Goal: Entertainment & Leisure: Browse casually

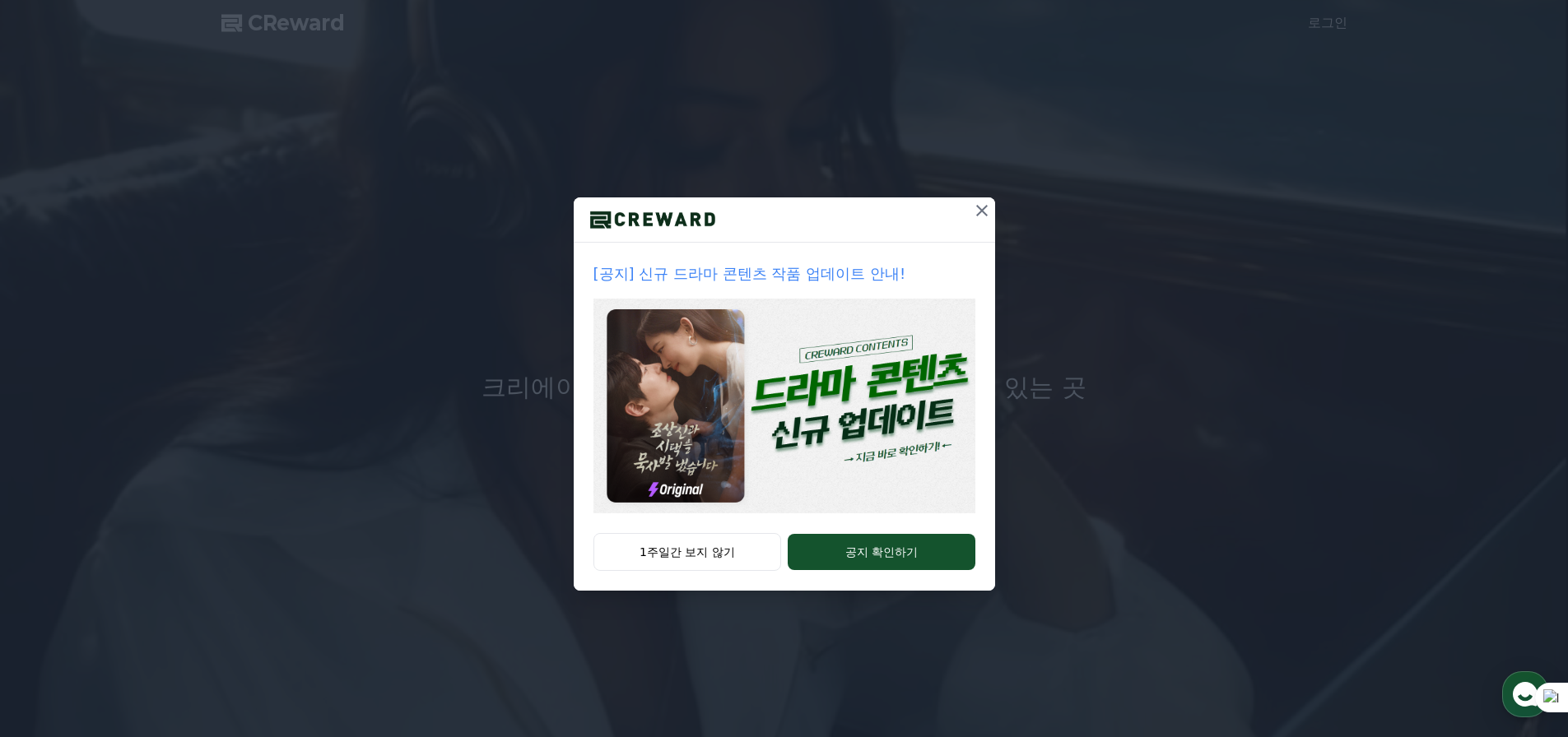
click at [992, 220] on icon at bounding box center [982, 211] width 20 height 20
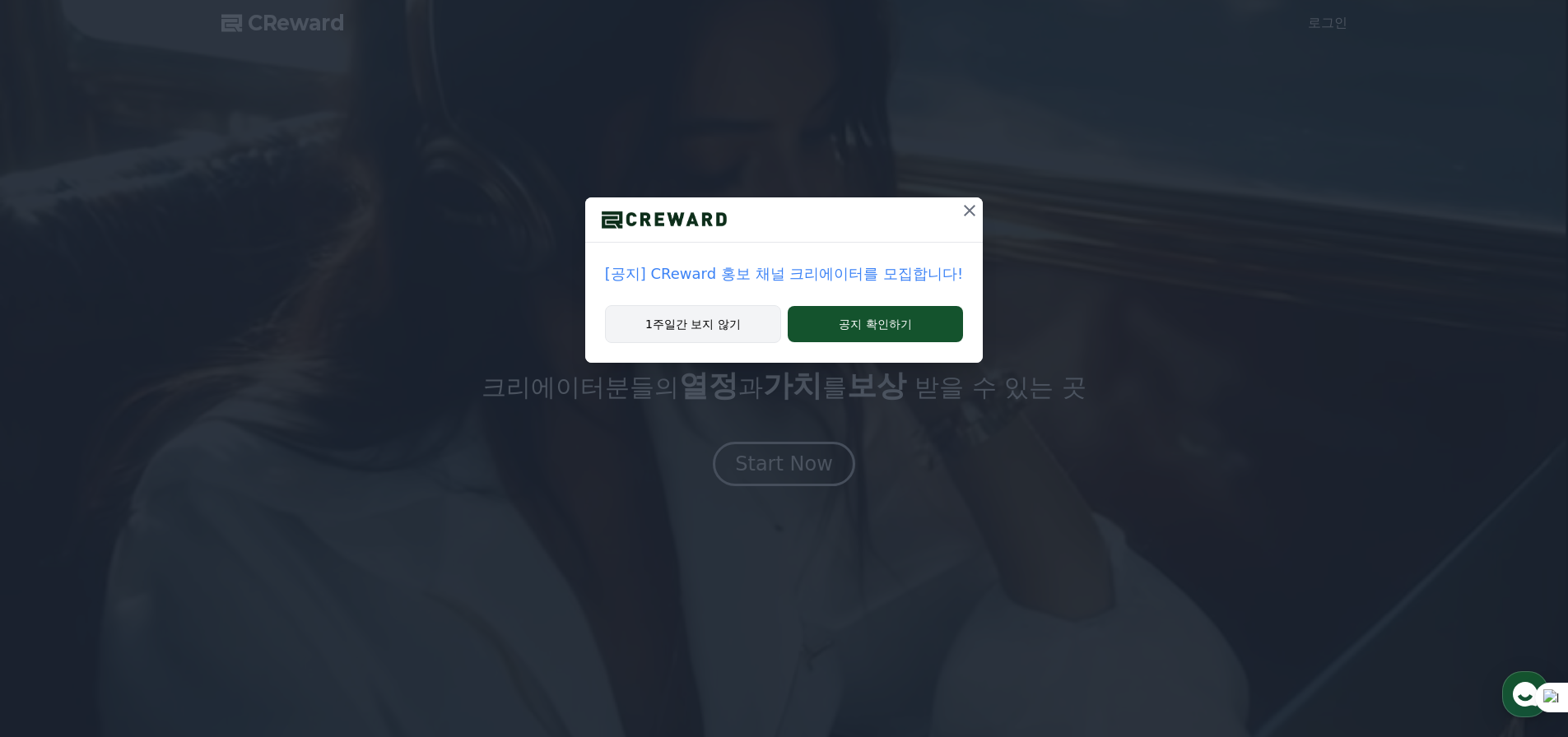
click at [641, 344] on button "1주일간 보지 않기" at bounding box center [693, 324] width 176 height 38
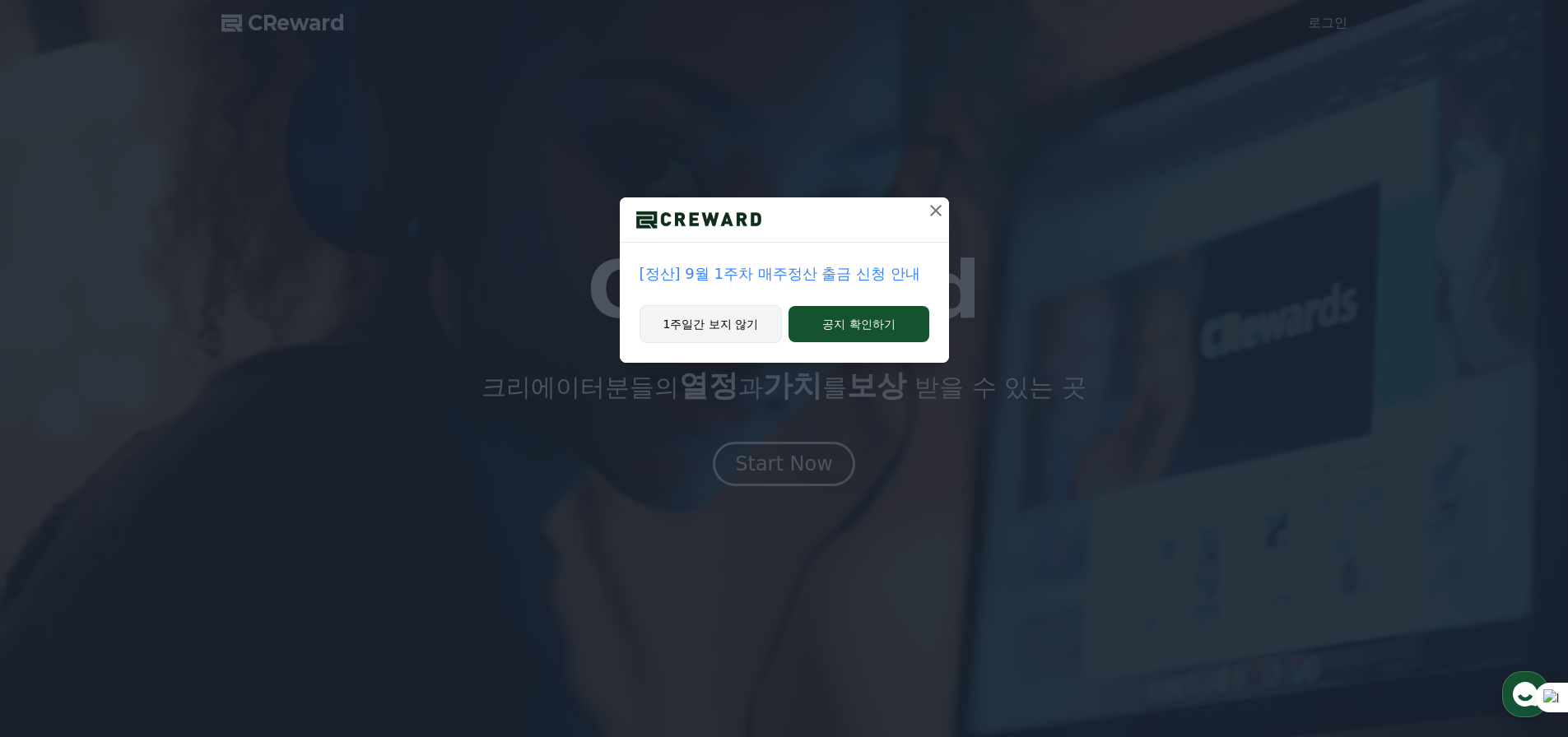
click at [661, 344] on button "1주일간 보지 않기" at bounding box center [711, 324] width 144 height 38
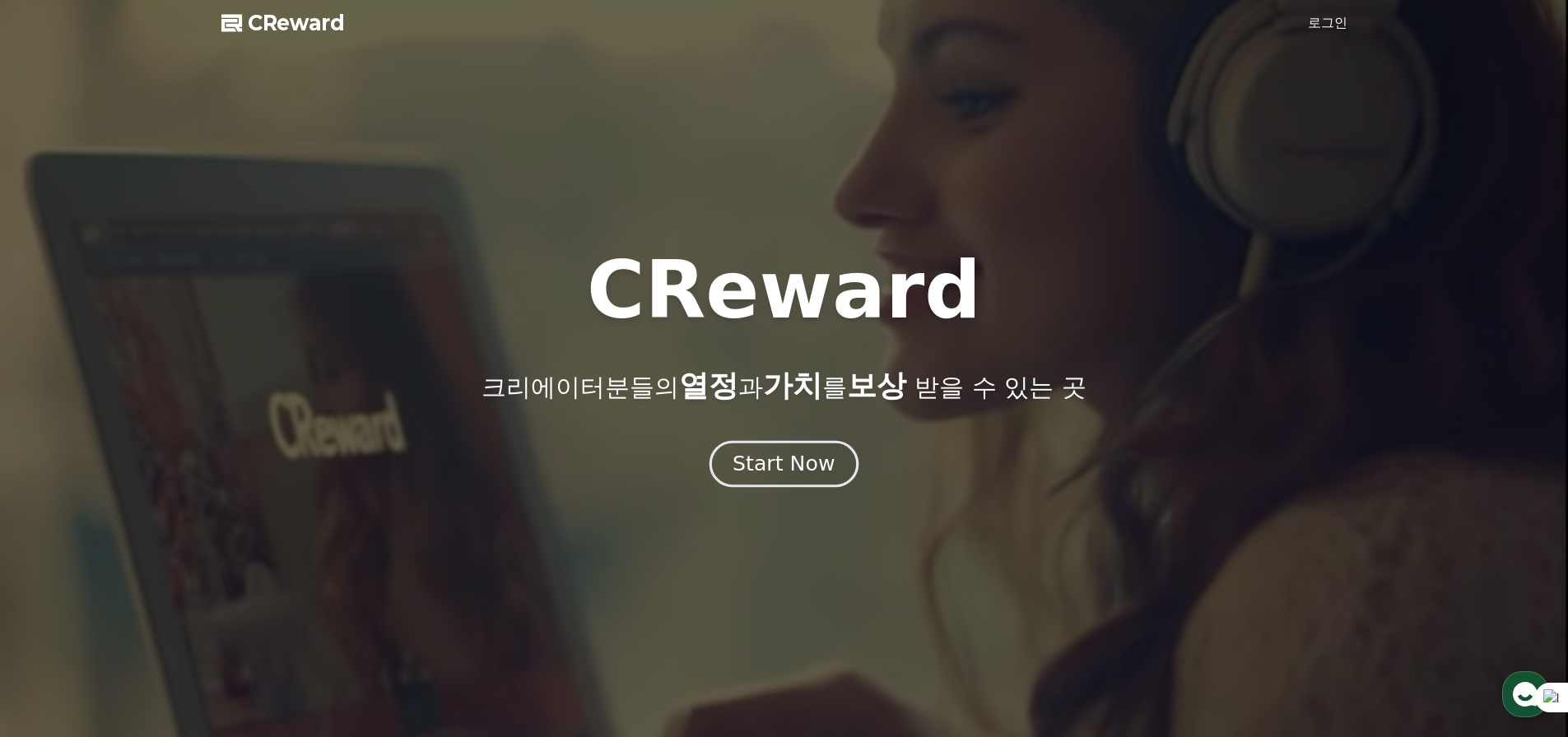
click at [776, 479] on div "Start Now" at bounding box center [783, 463] width 102 height 28
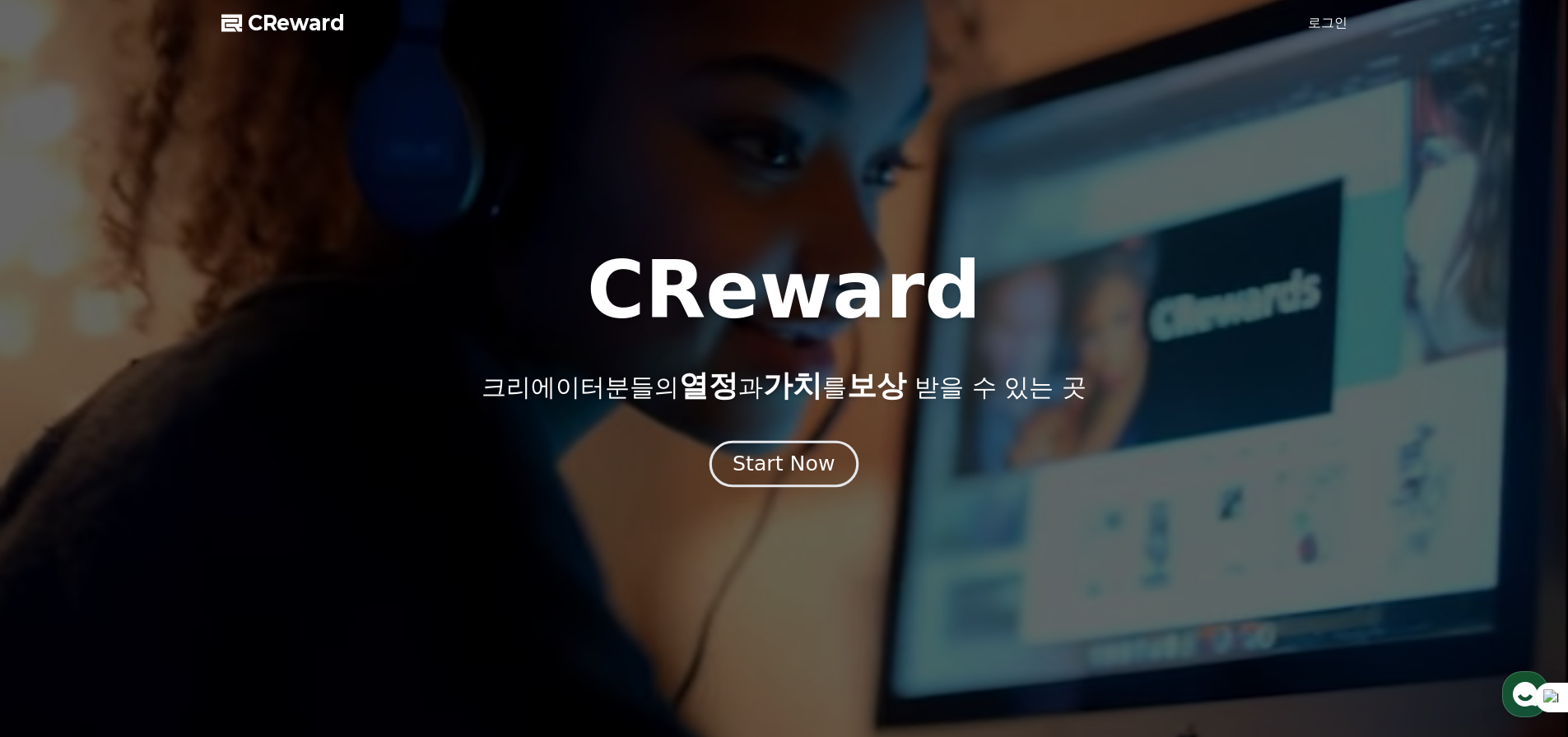
click at [776, 479] on div "Start Now" at bounding box center [783, 463] width 102 height 28
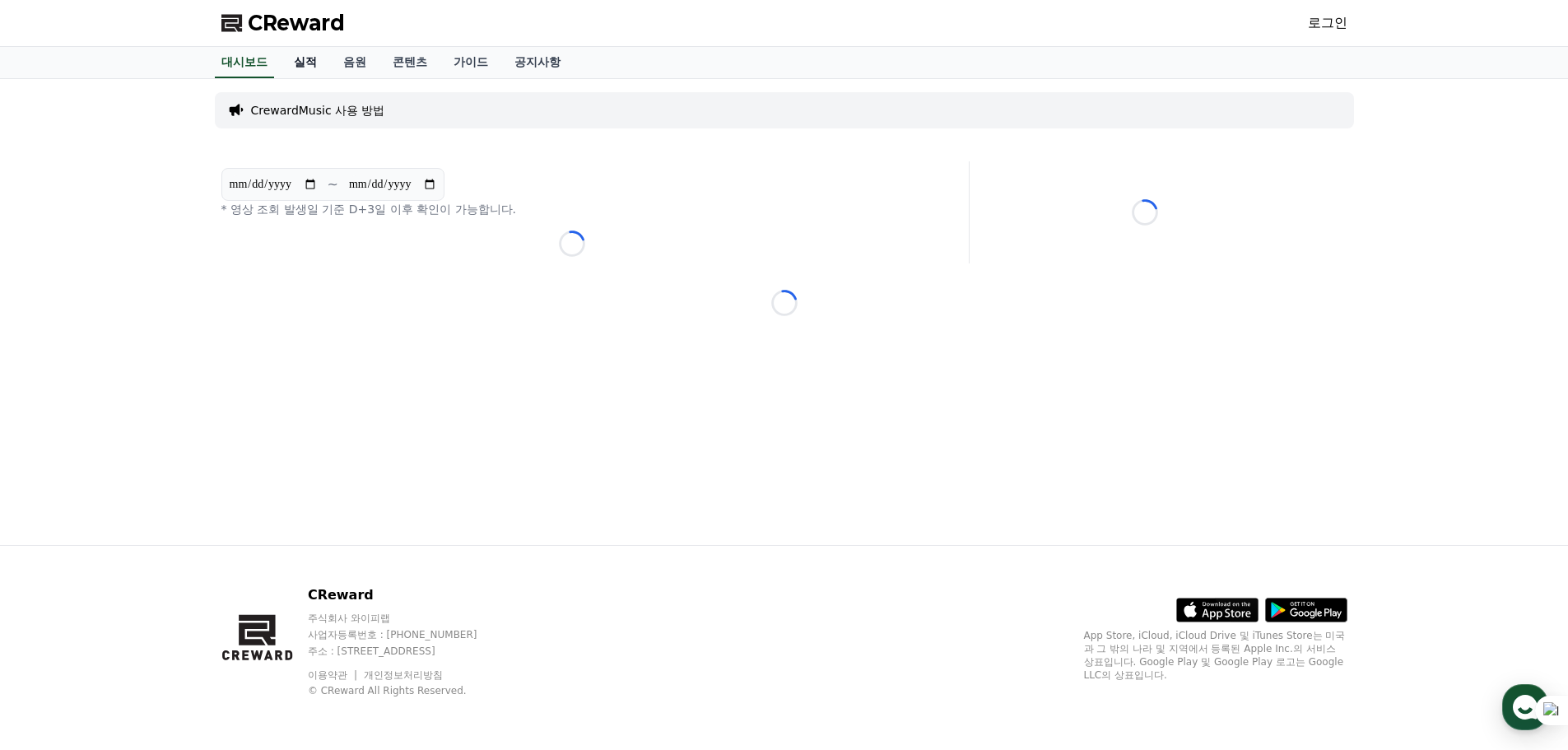
click at [330, 79] on link "실적" at bounding box center [305, 62] width 50 height 32
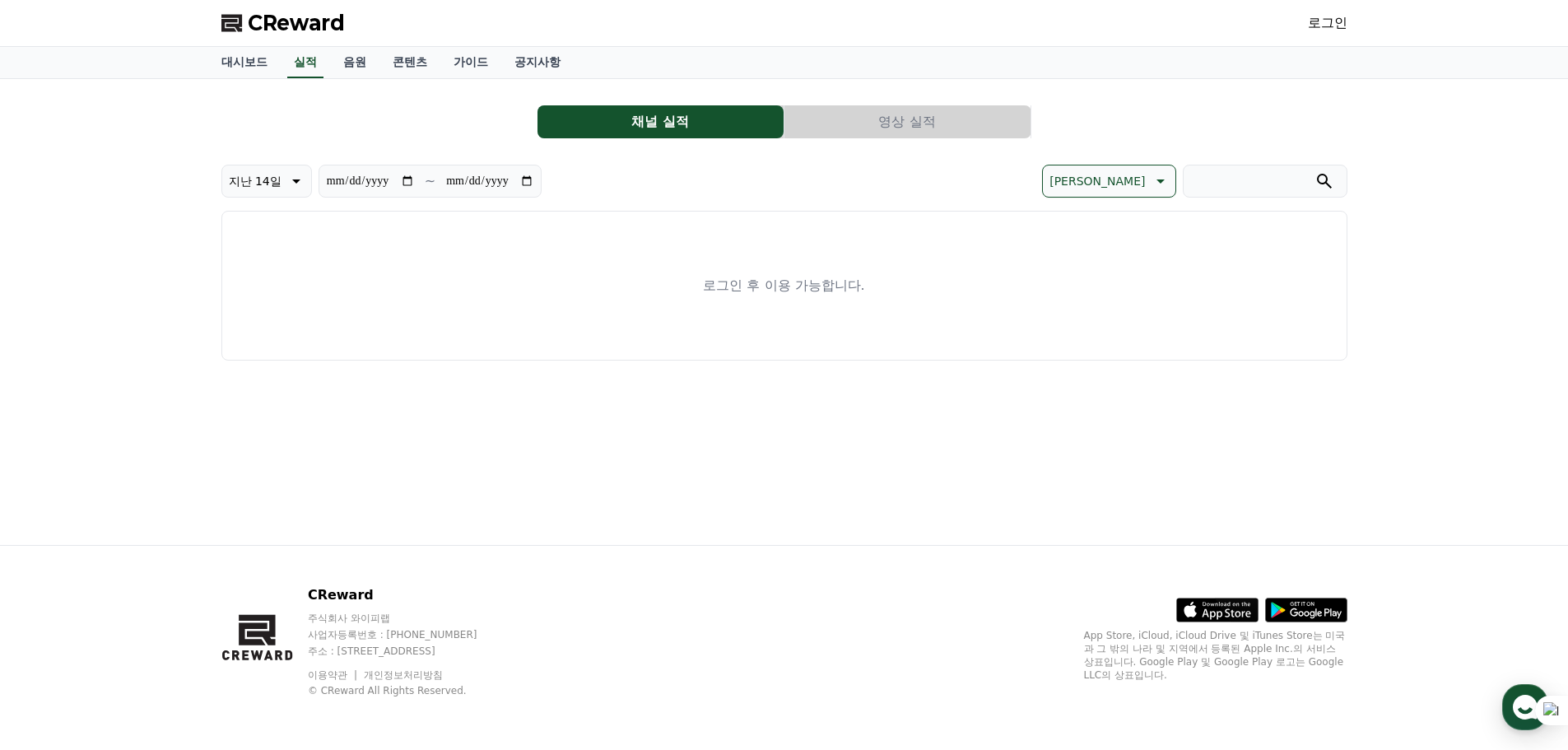
click at [705, 138] on button "채널 실적" at bounding box center [660, 122] width 246 height 33
click at [1308, 33] on link "로그인" at bounding box center [1327, 23] width 39 height 20
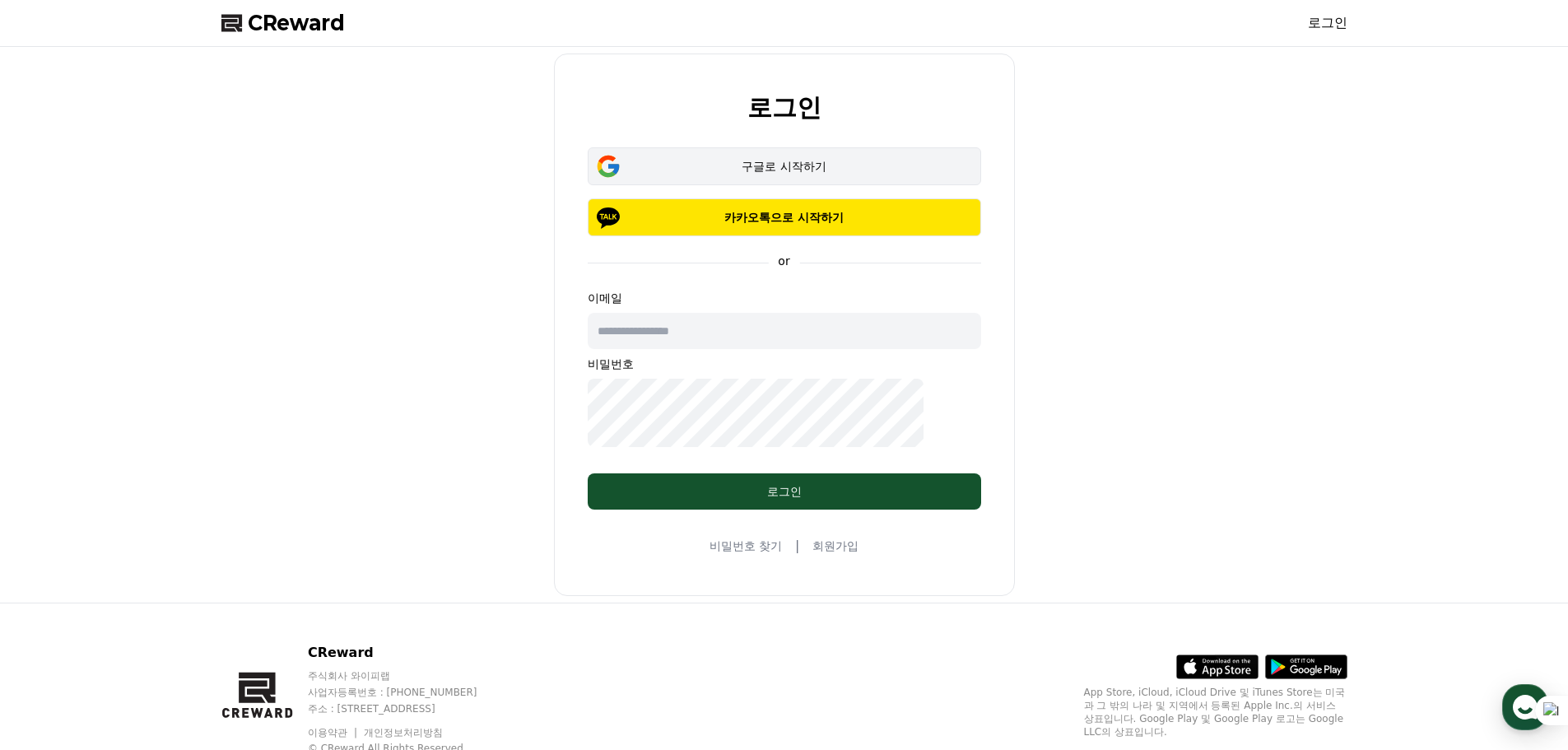
click at [765, 174] on div "구글로 시작하기" at bounding box center [784, 166] width 346 height 16
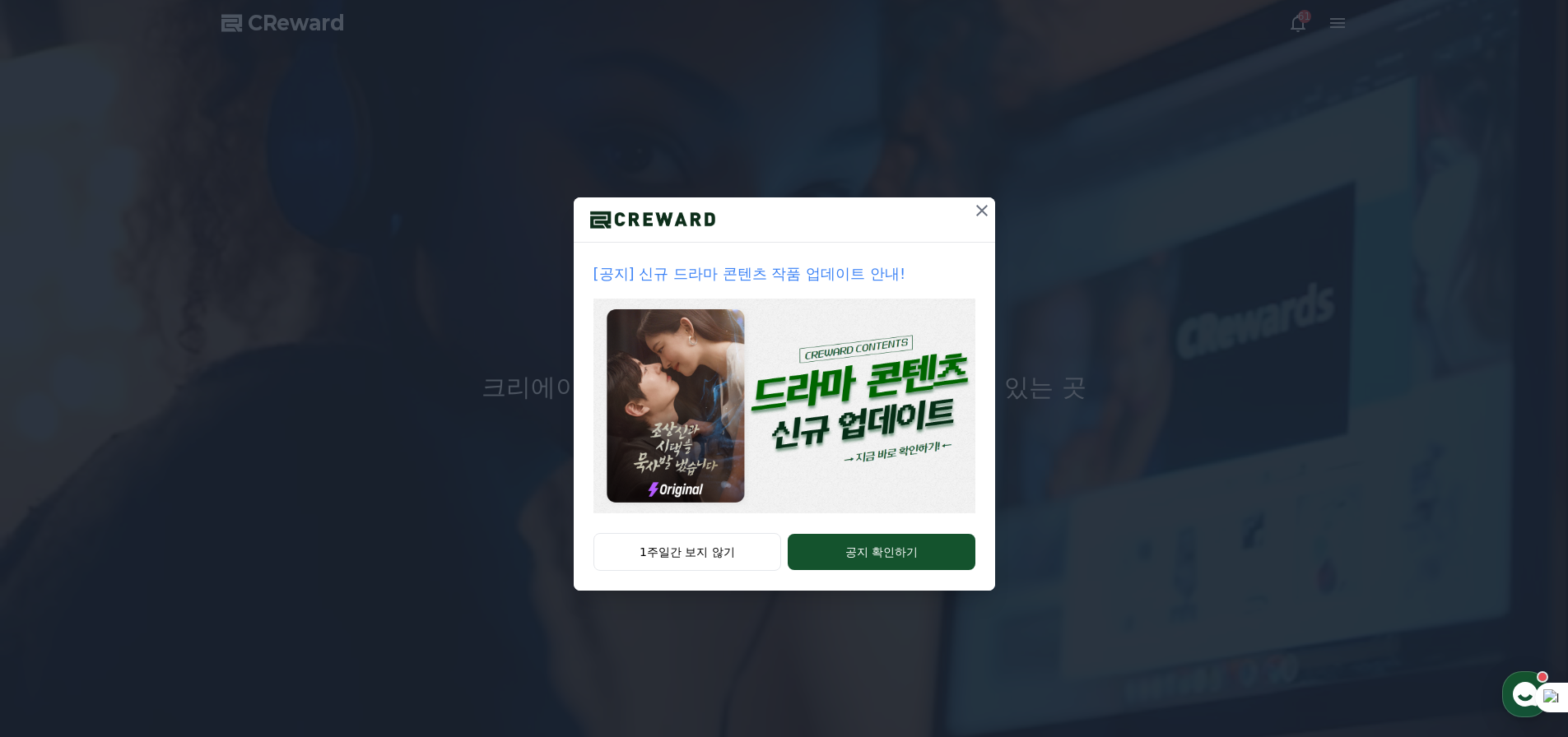
click at [992, 220] on icon at bounding box center [982, 211] width 20 height 20
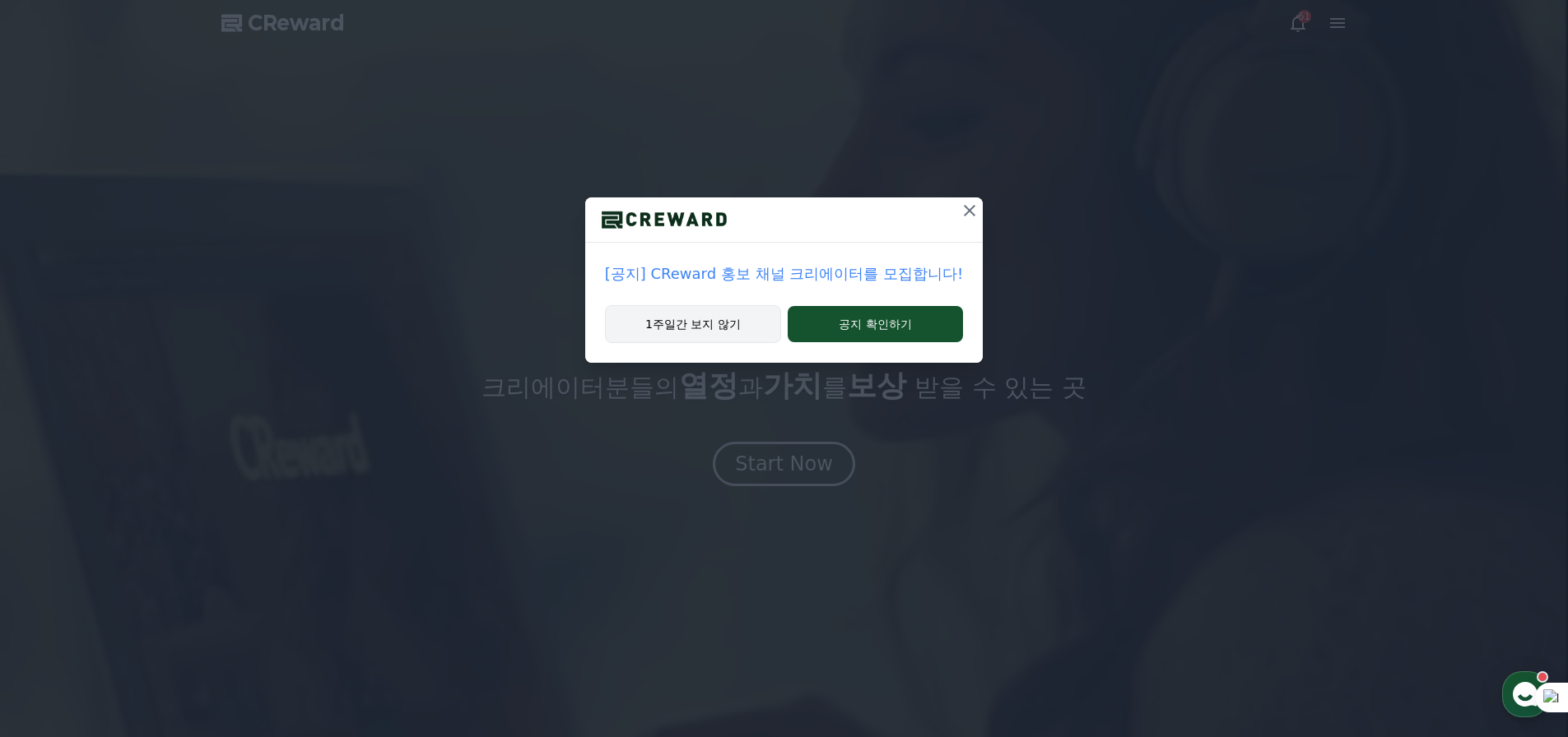
click at [622, 344] on button "1주일간 보지 않기" at bounding box center [693, 324] width 176 height 38
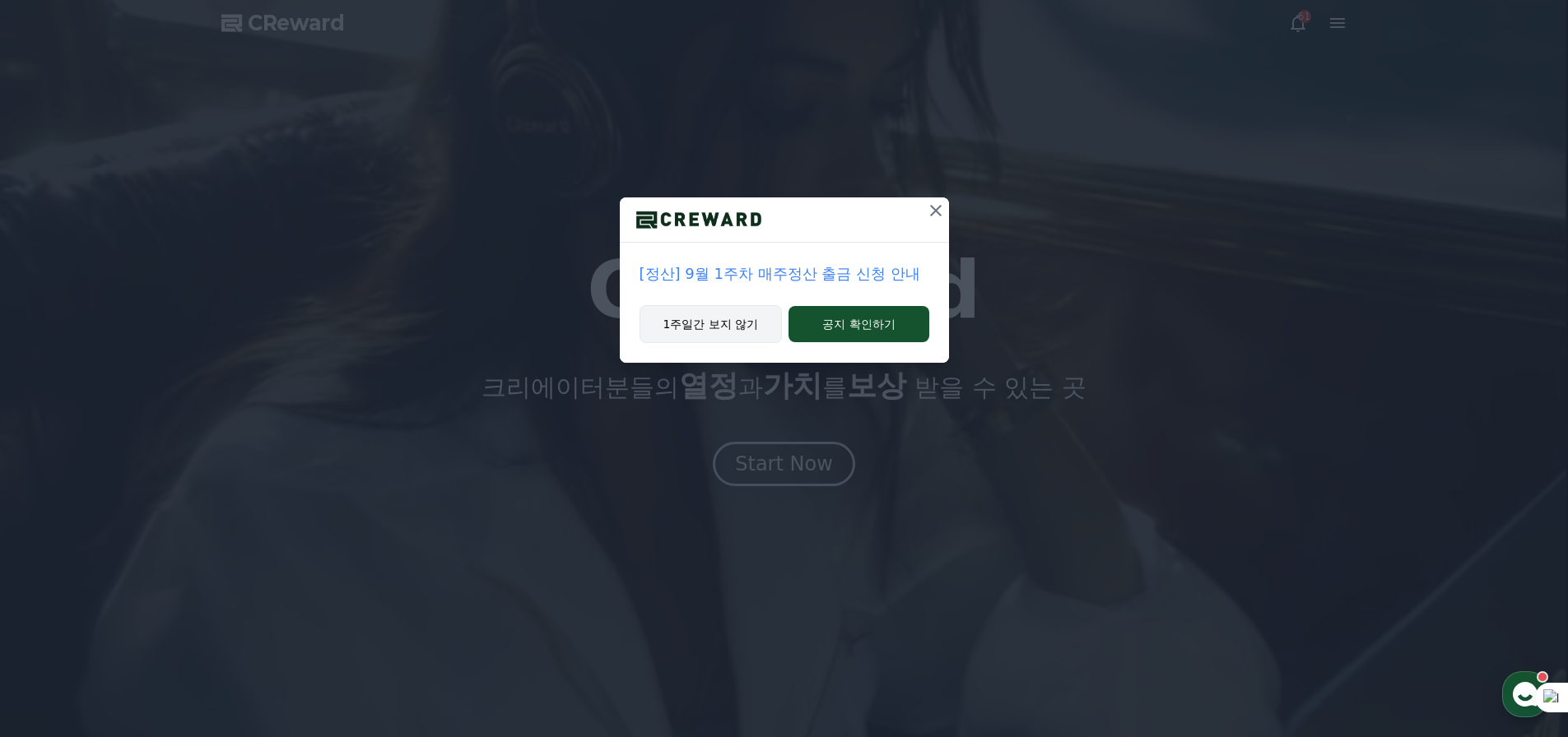
click at [639, 344] on button "1주일간 보지 않기" at bounding box center [711, 324] width 144 height 38
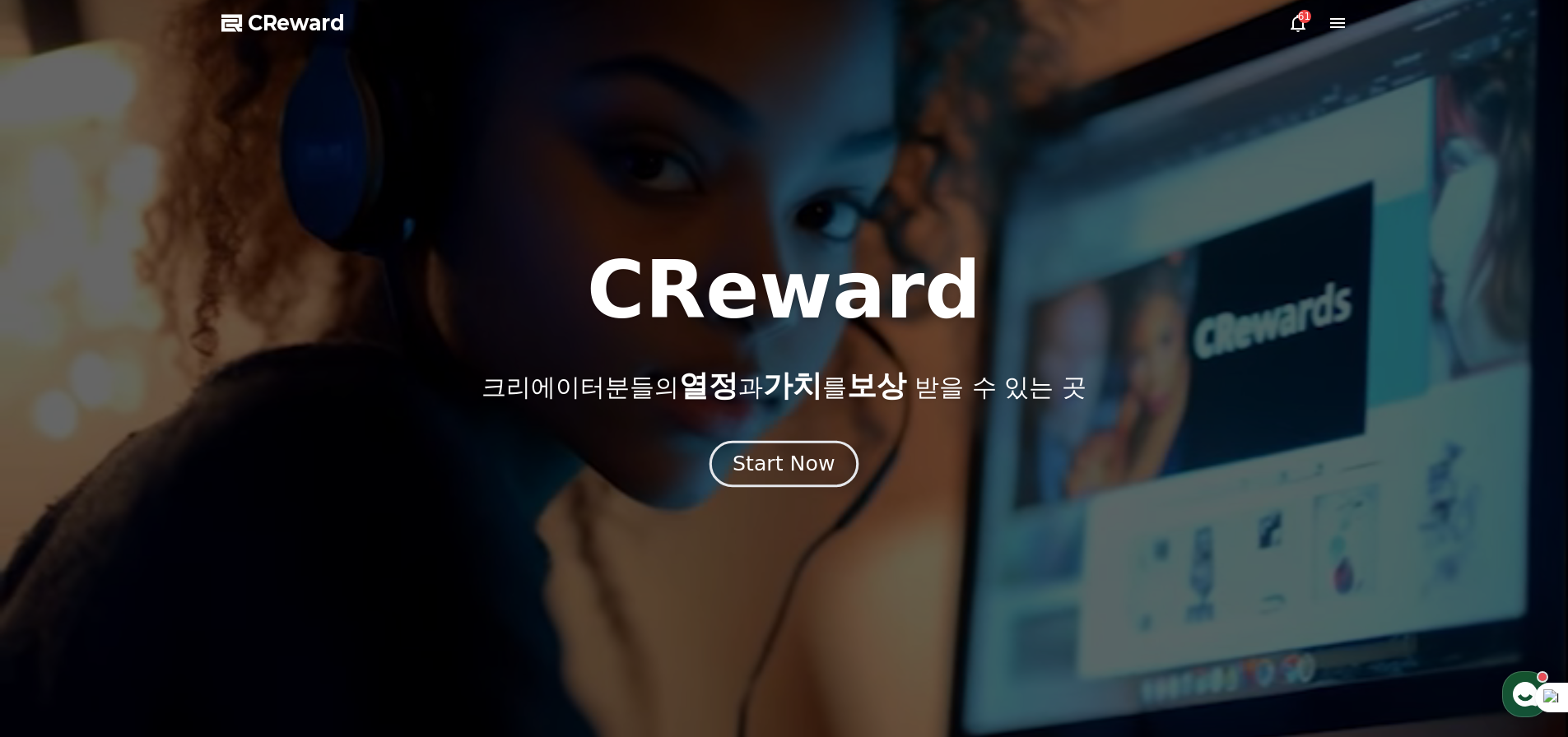
click at [777, 479] on div "Start Now" at bounding box center [783, 463] width 102 height 28
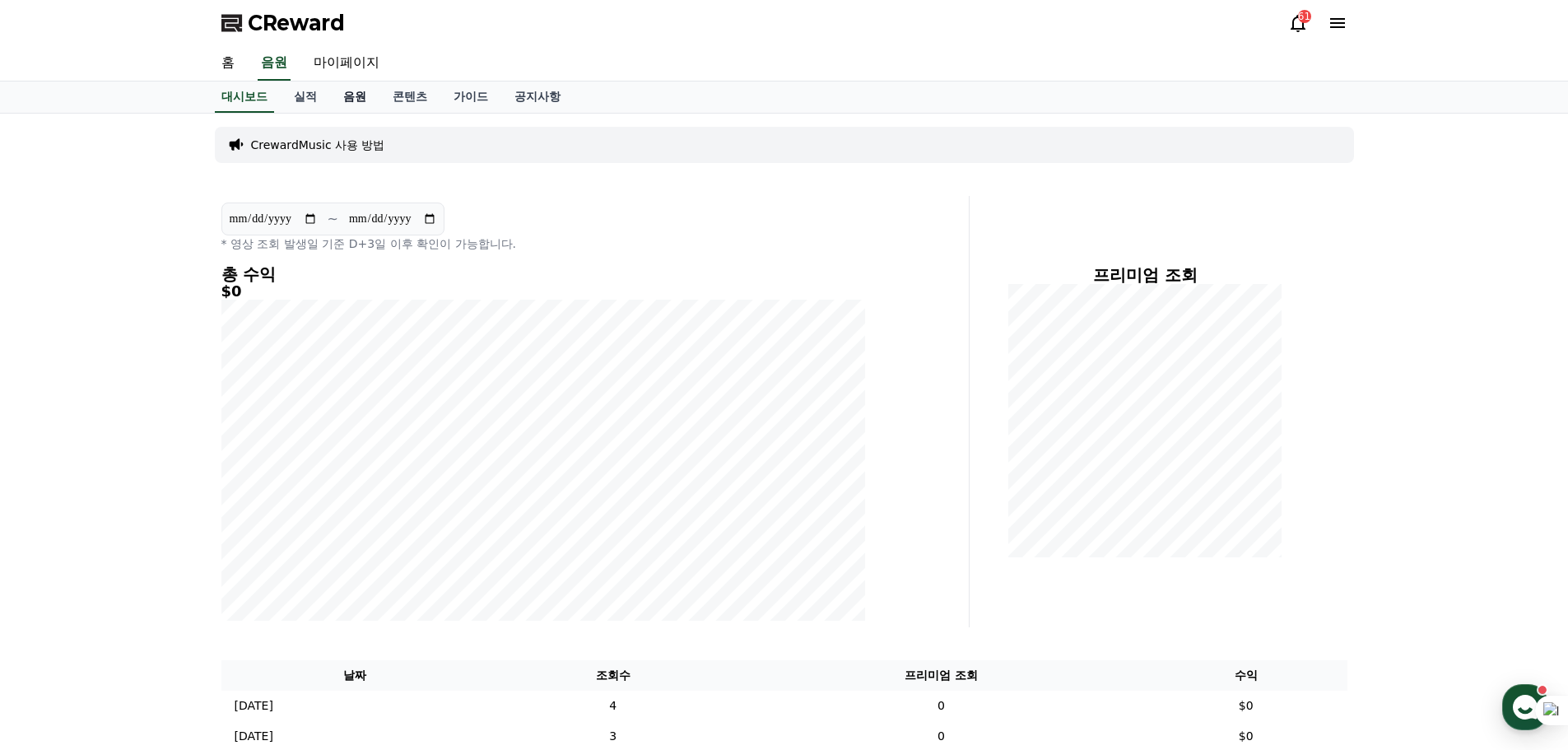
click at [379, 113] on link "음원" at bounding box center [355, 97] width 50 height 32
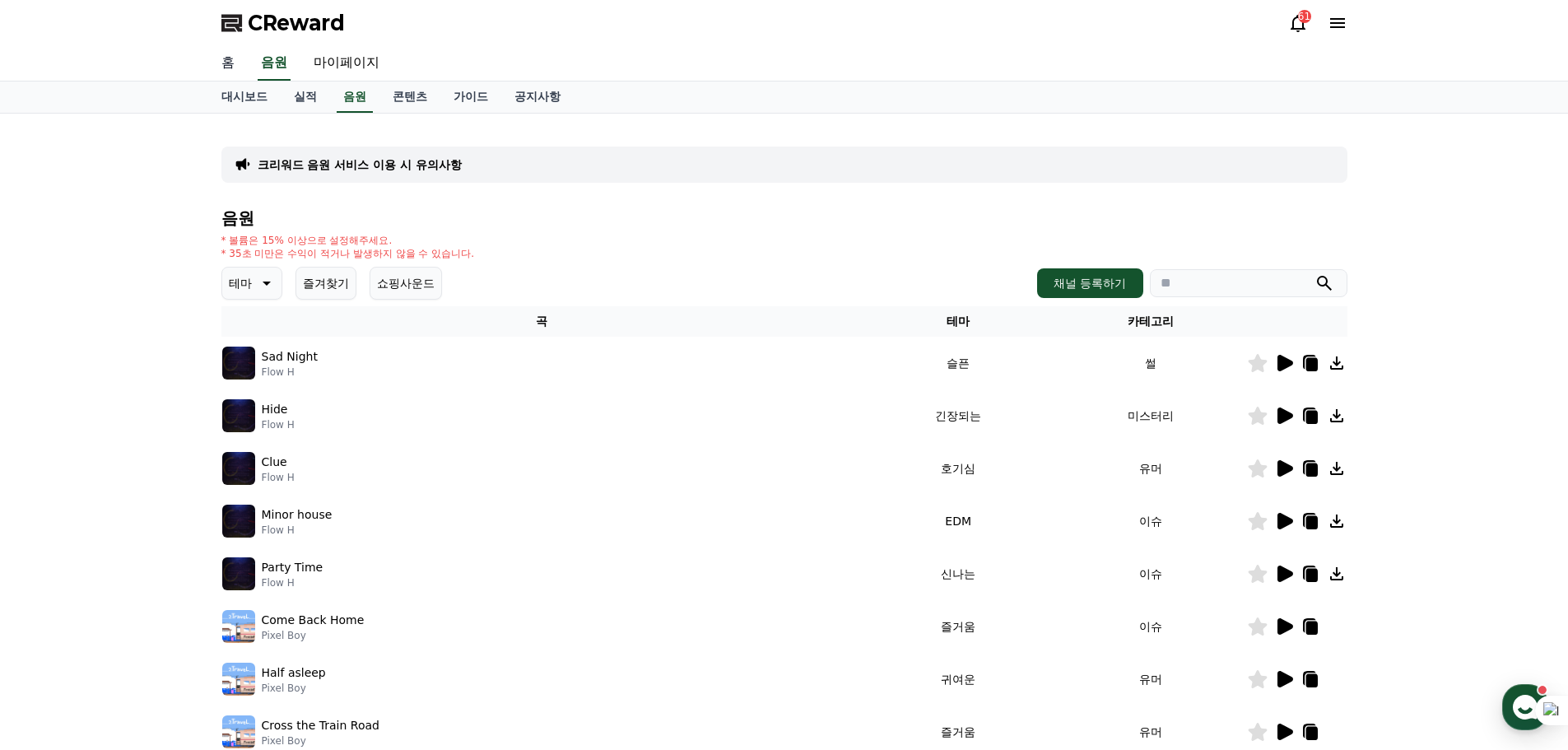
click at [243, 80] on link "홈" at bounding box center [228, 63] width 39 height 34
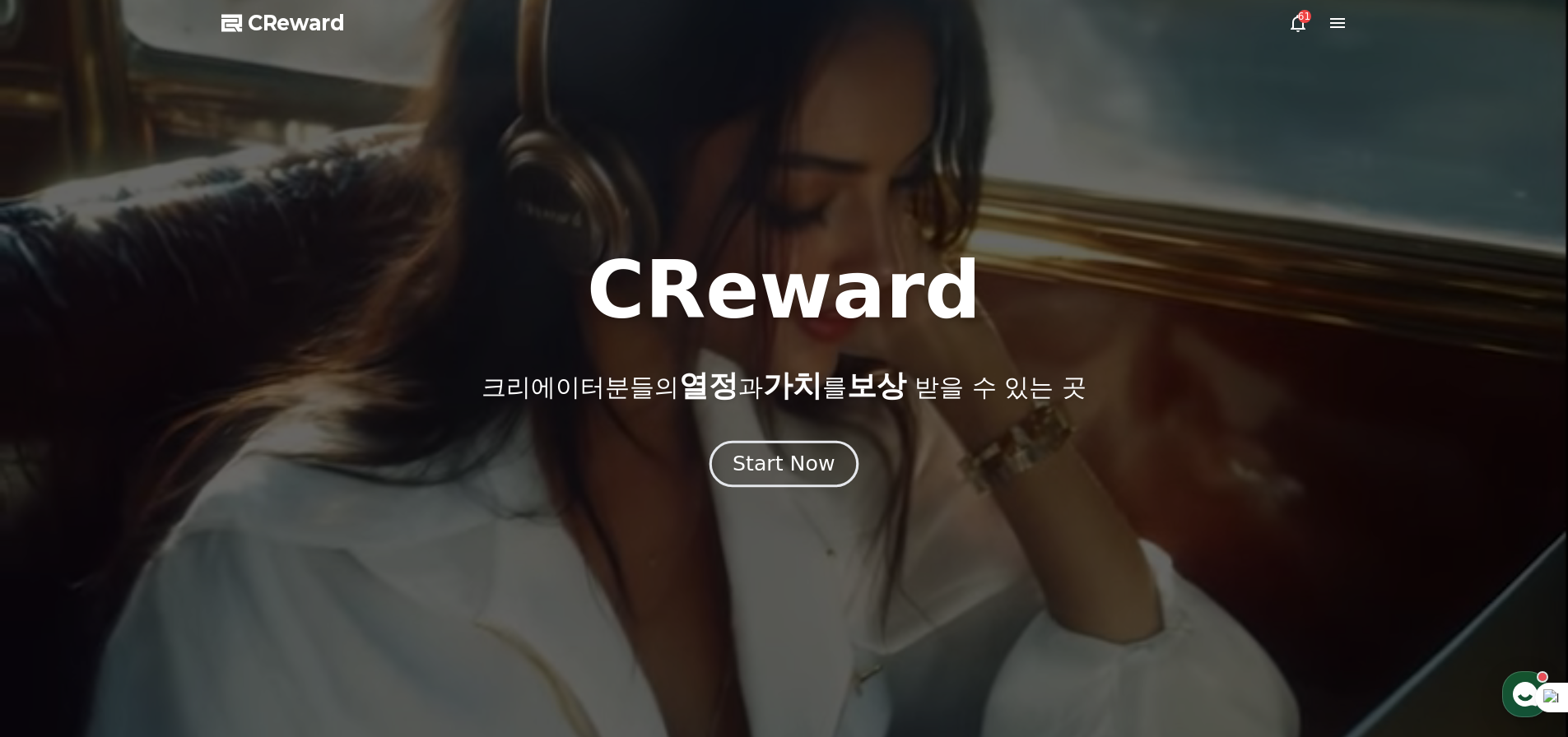
click at [761, 479] on div "Start Now" at bounding box center [783, 463] width 102 height 28
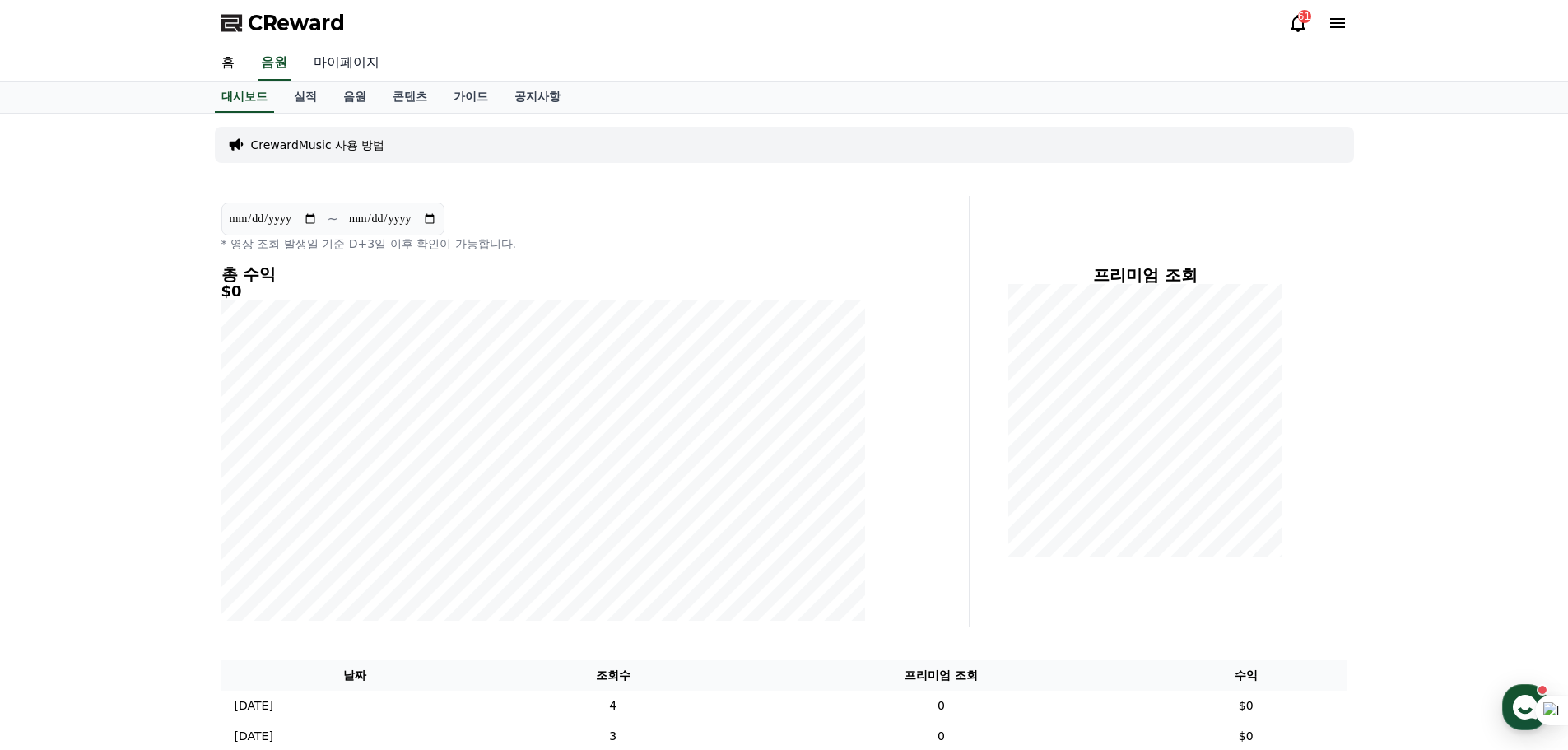
click at [392, 80] on link "마이페이지" at bounding box center [347, 63] width 92 height 34
select select "**********"
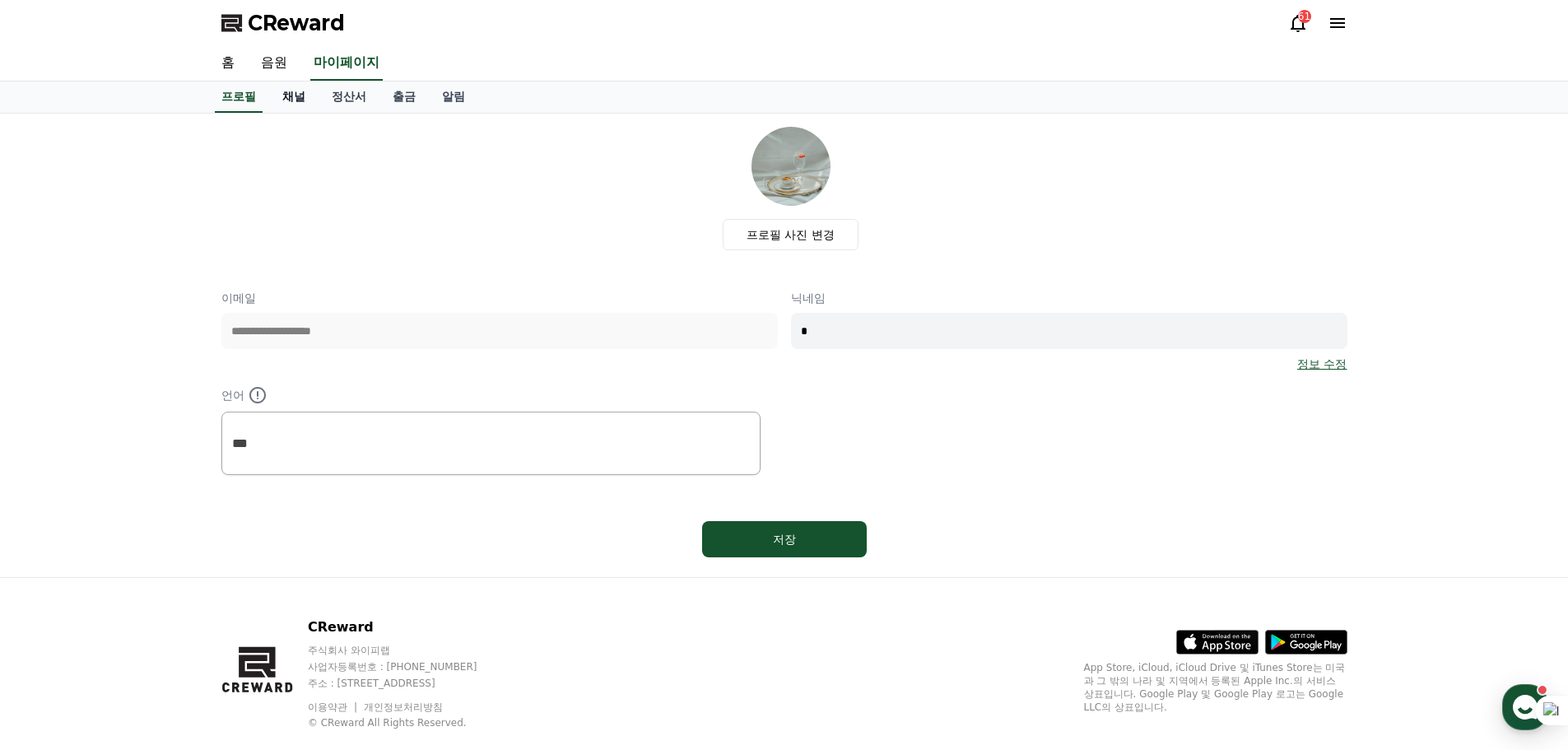
click at [319, 113] on link "채널" at bounding box center [294, 97] width 50 height 32
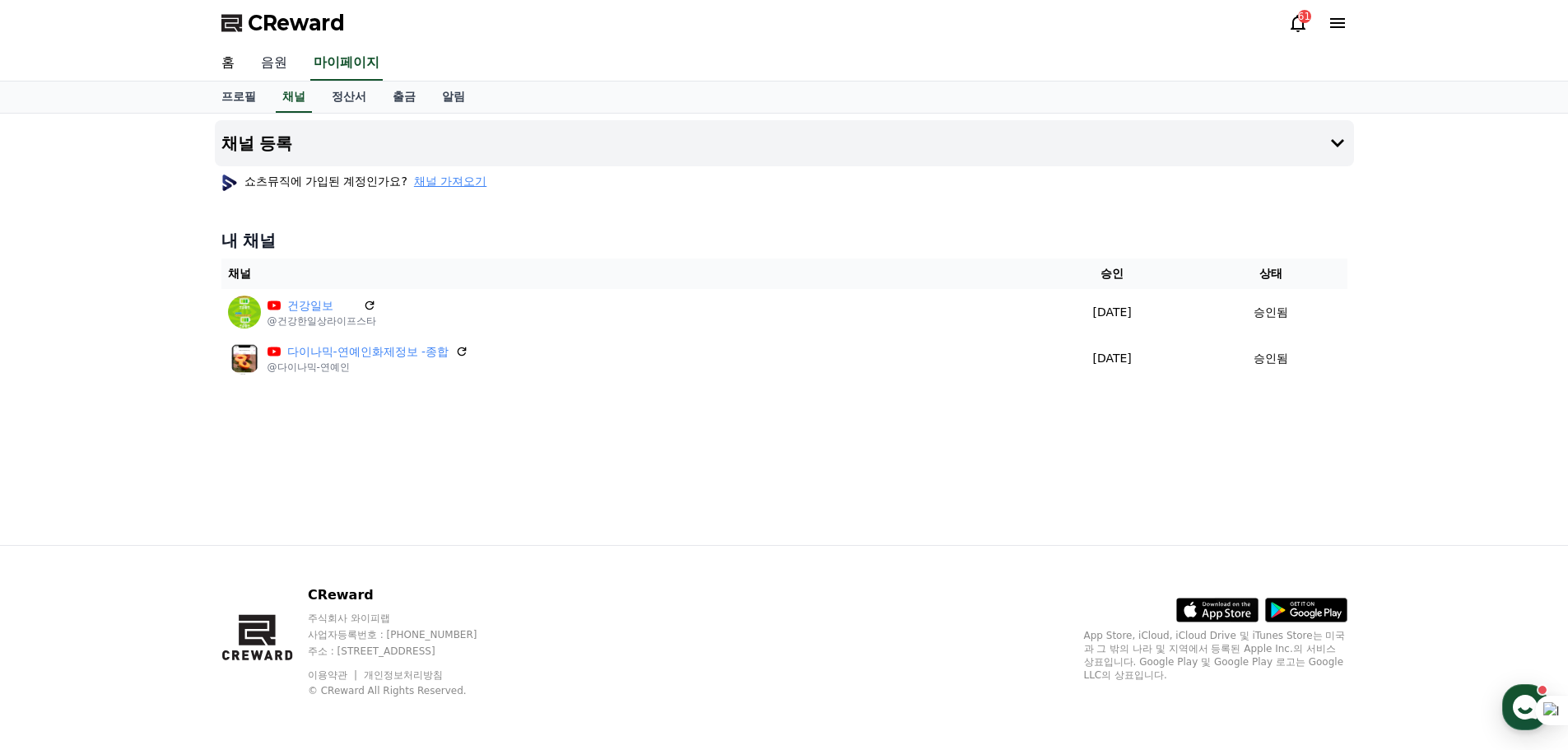
click at [301, 80] on link "음원" at bounding box center [274, 63] width 53 height 34
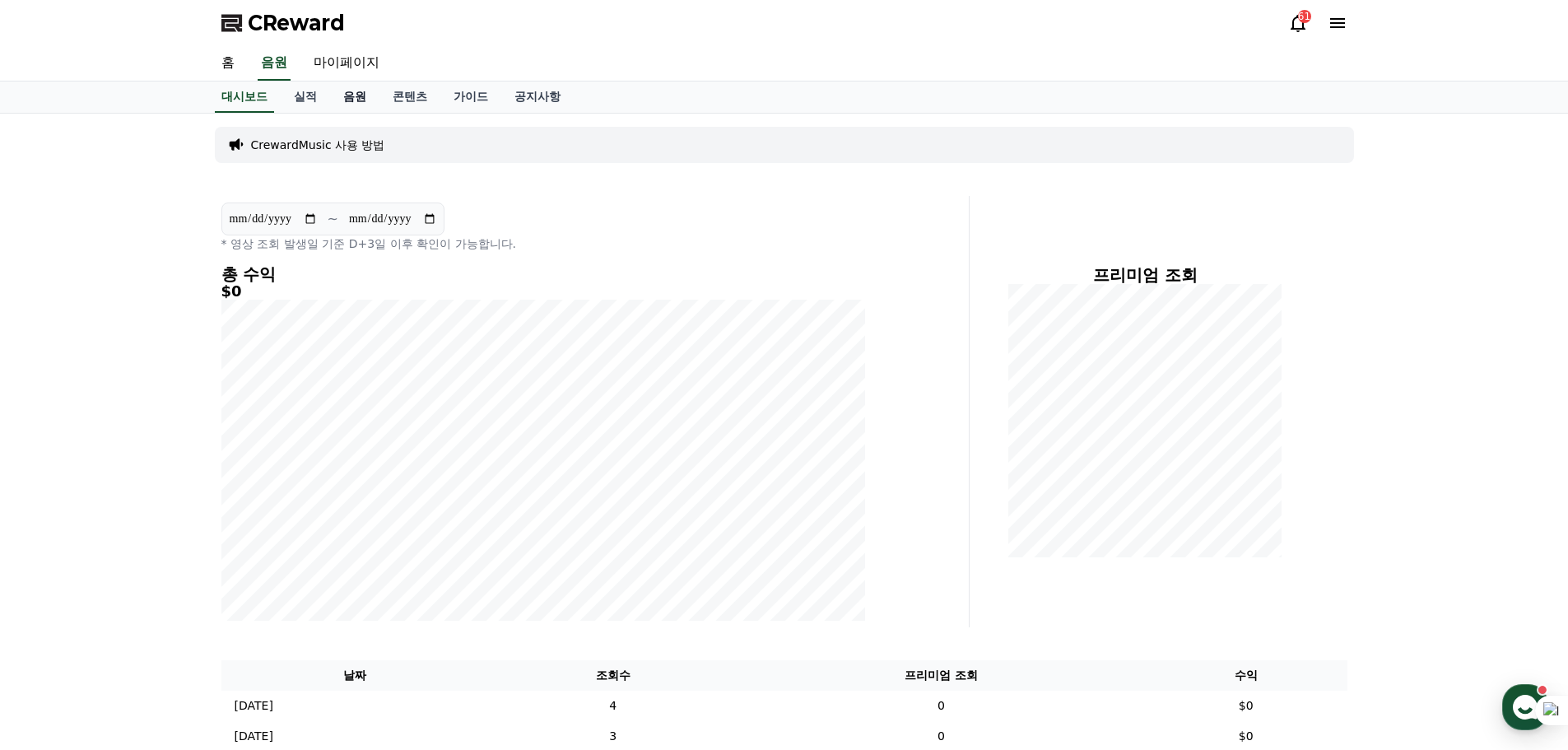
click at [379, 113] on link "음원" at bounding box center [355, 97] width 50 height 32
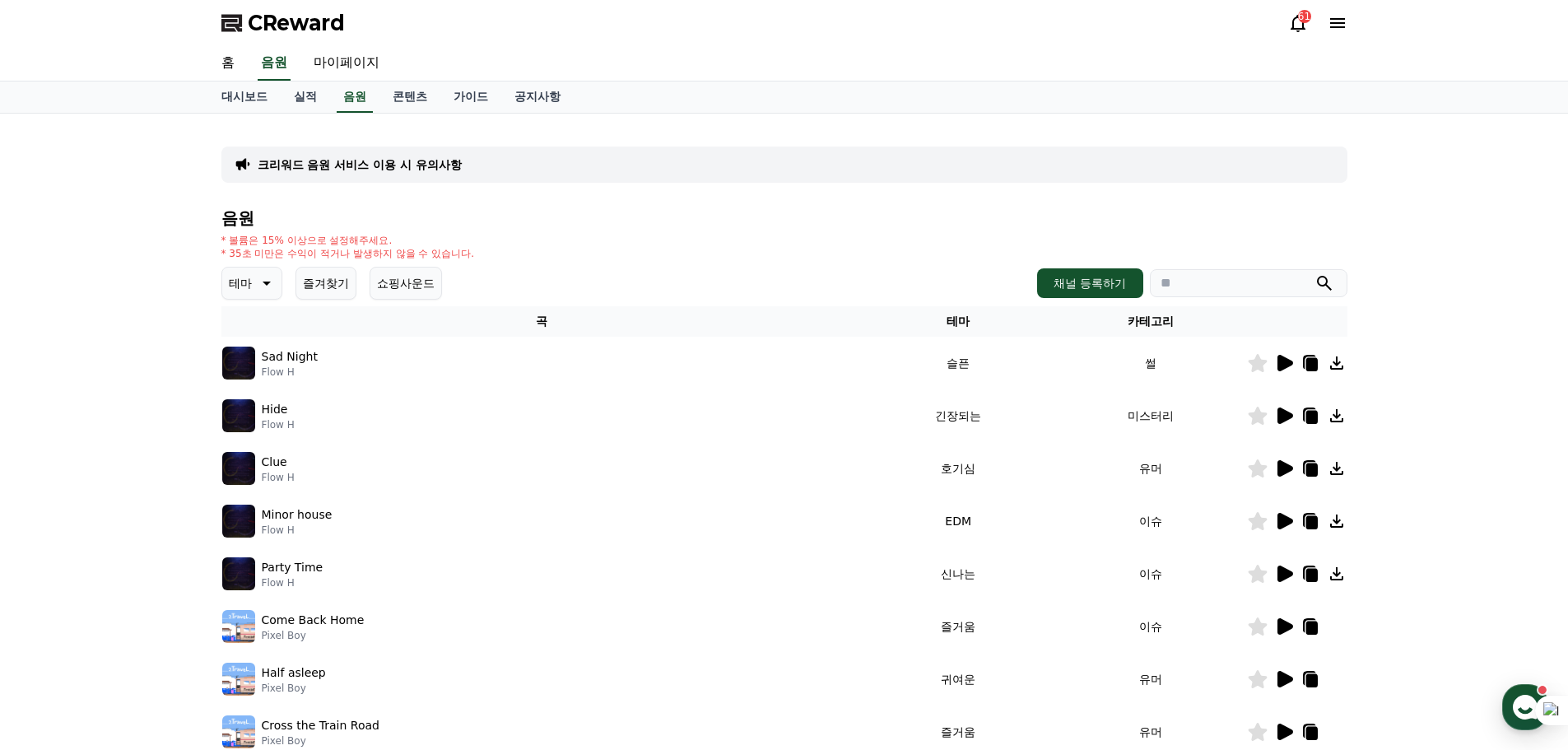
click at [275, 293] on icon at bounding box center [265, 283] width 20 height 20
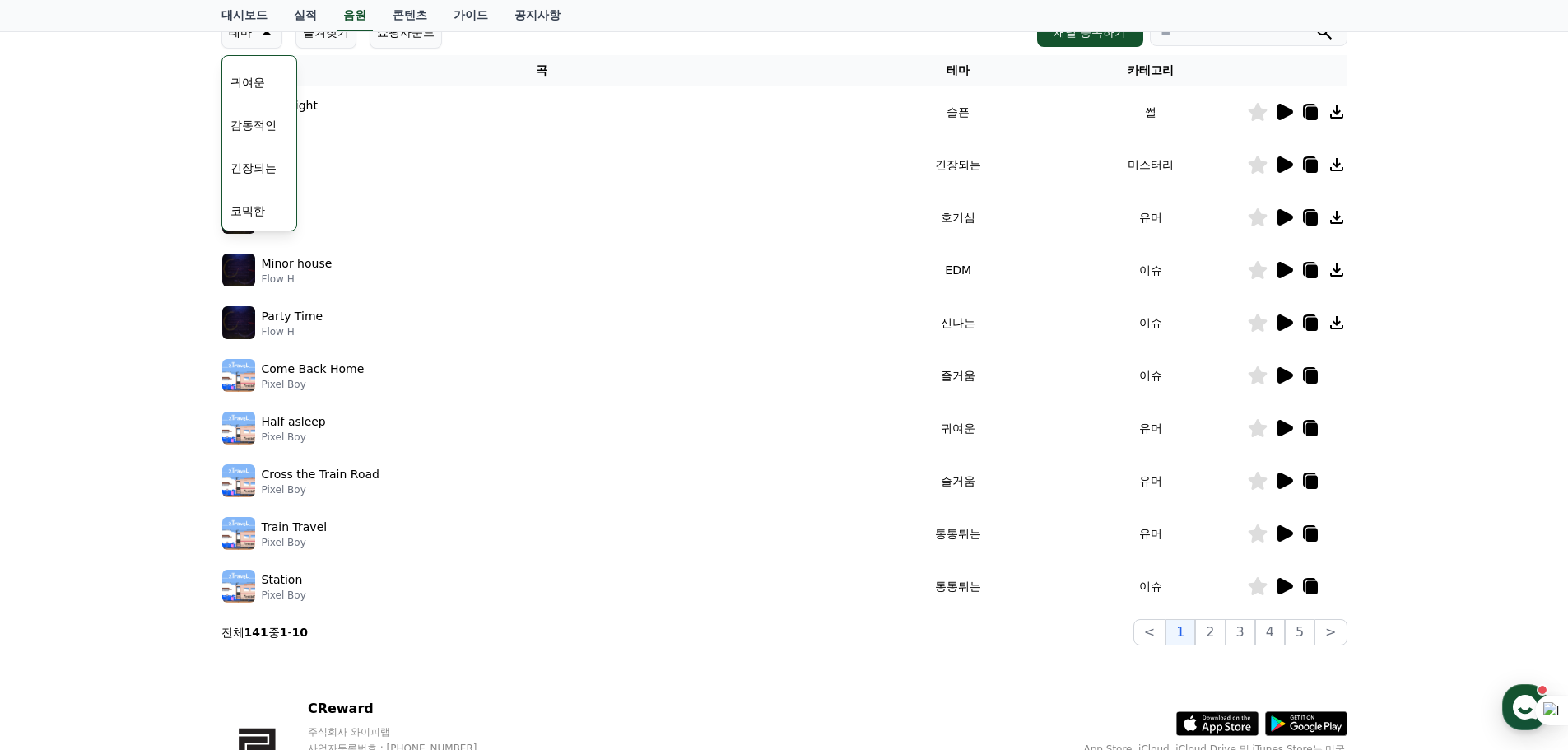
scroll to position [254, 0]
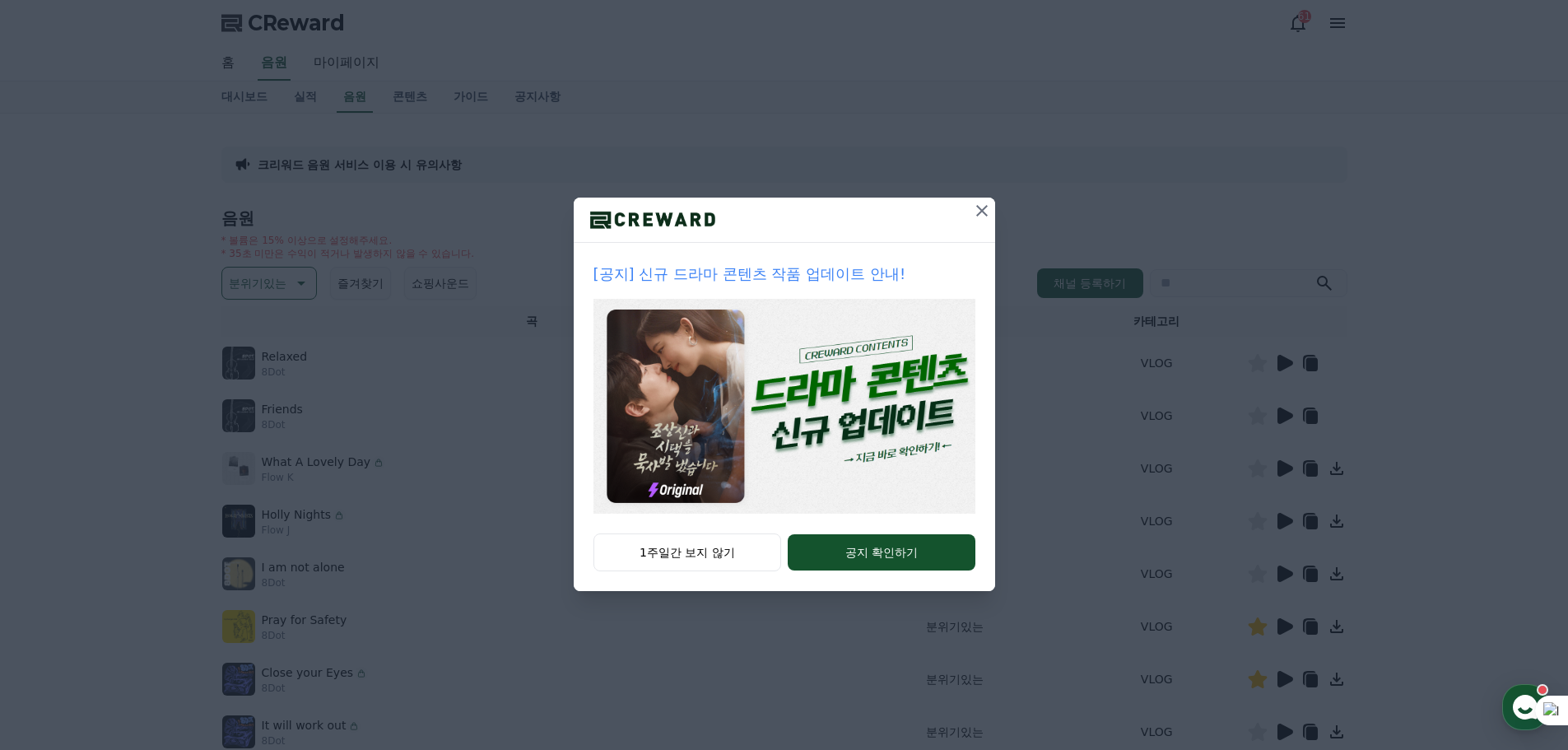
drag, startPoint x: 1153, startPoint y: 393, endPoint x: 1120, endPoint y: 397, distance: 33.2
click at [992, 220] on icon at bounding box center [982, 211] width 20 height 20
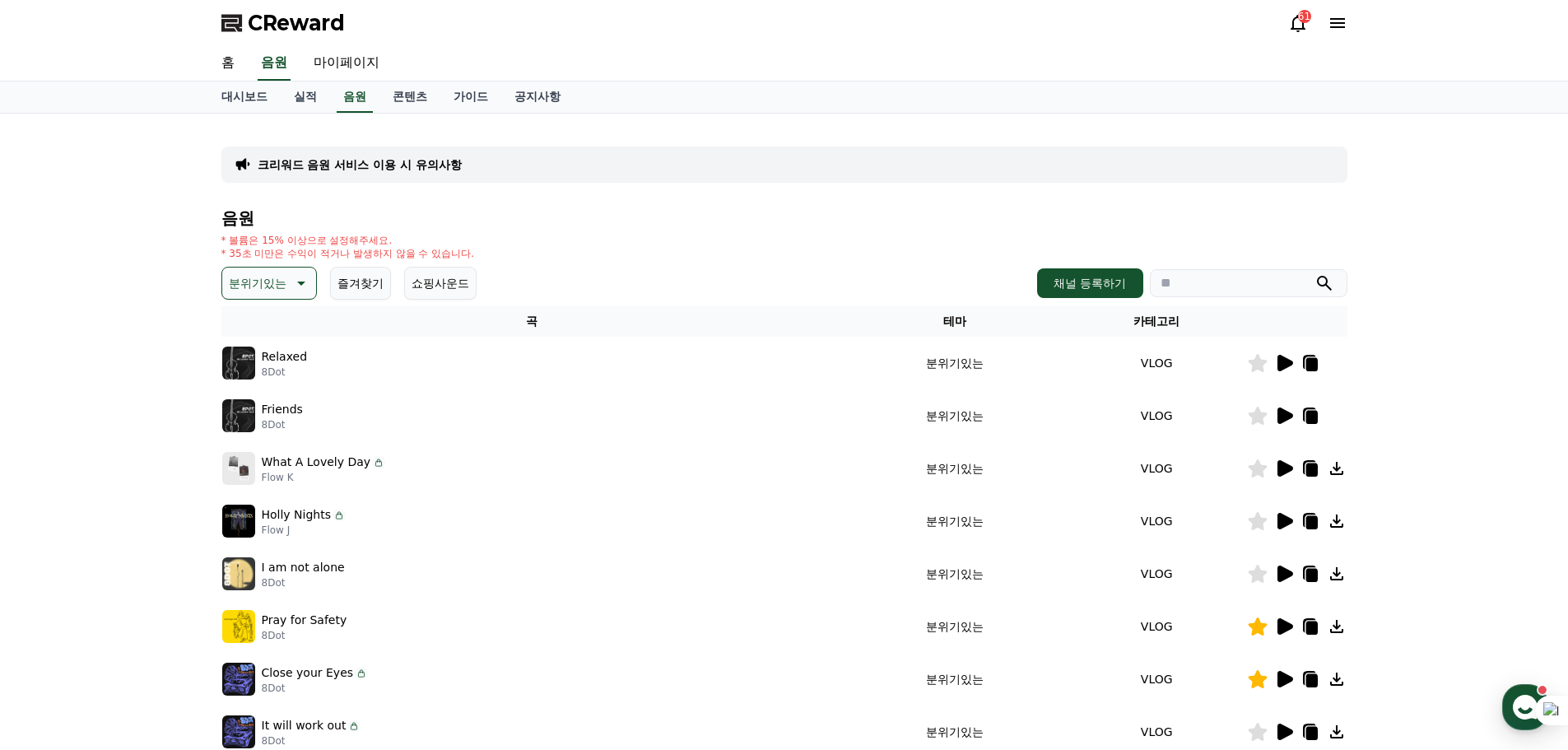
click at [1274, 374] on icon at bounding box center [1284, 363] width 20 height 20
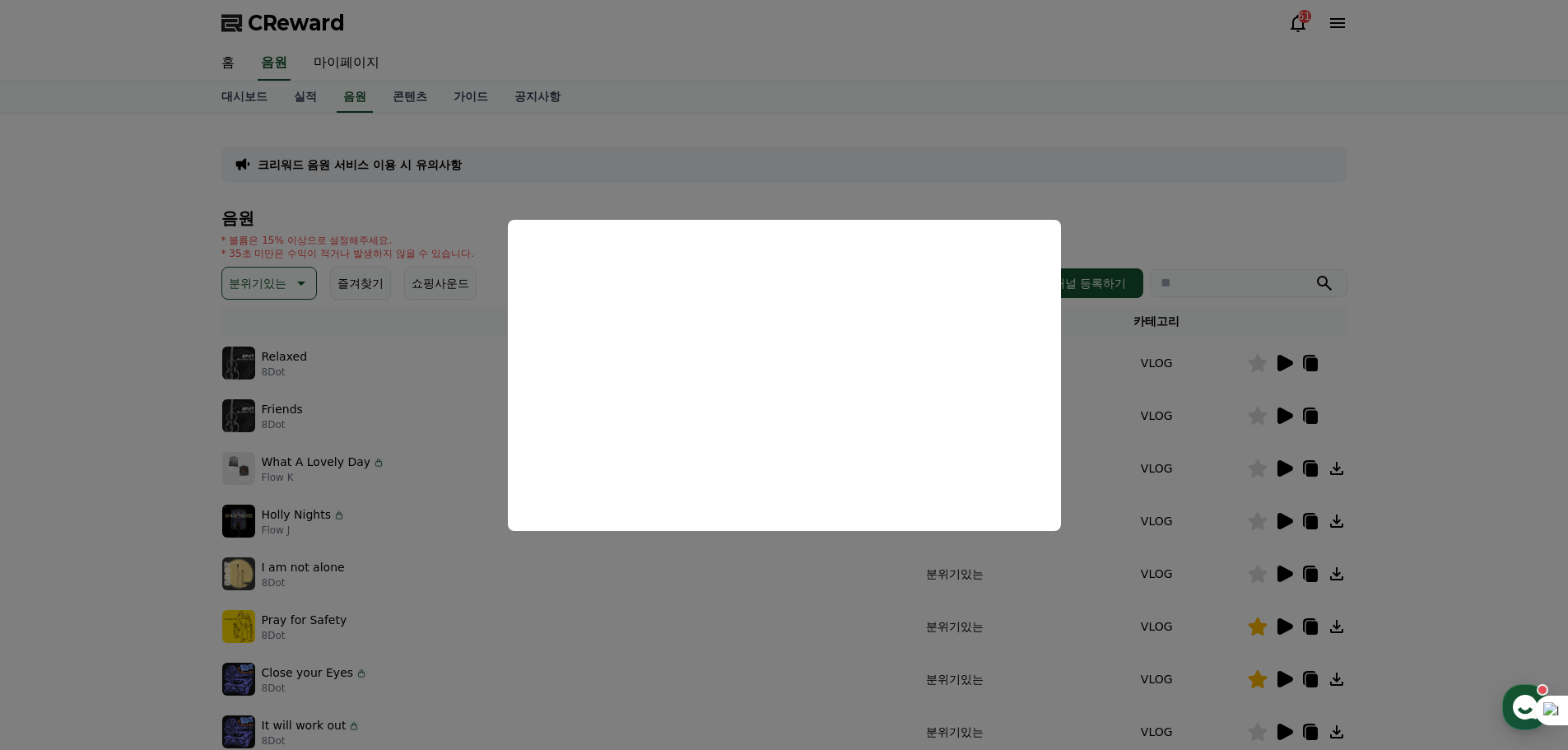
click at [1480, 516] on button "close modal" at bounding box center [784, 375] width 1568 height 750
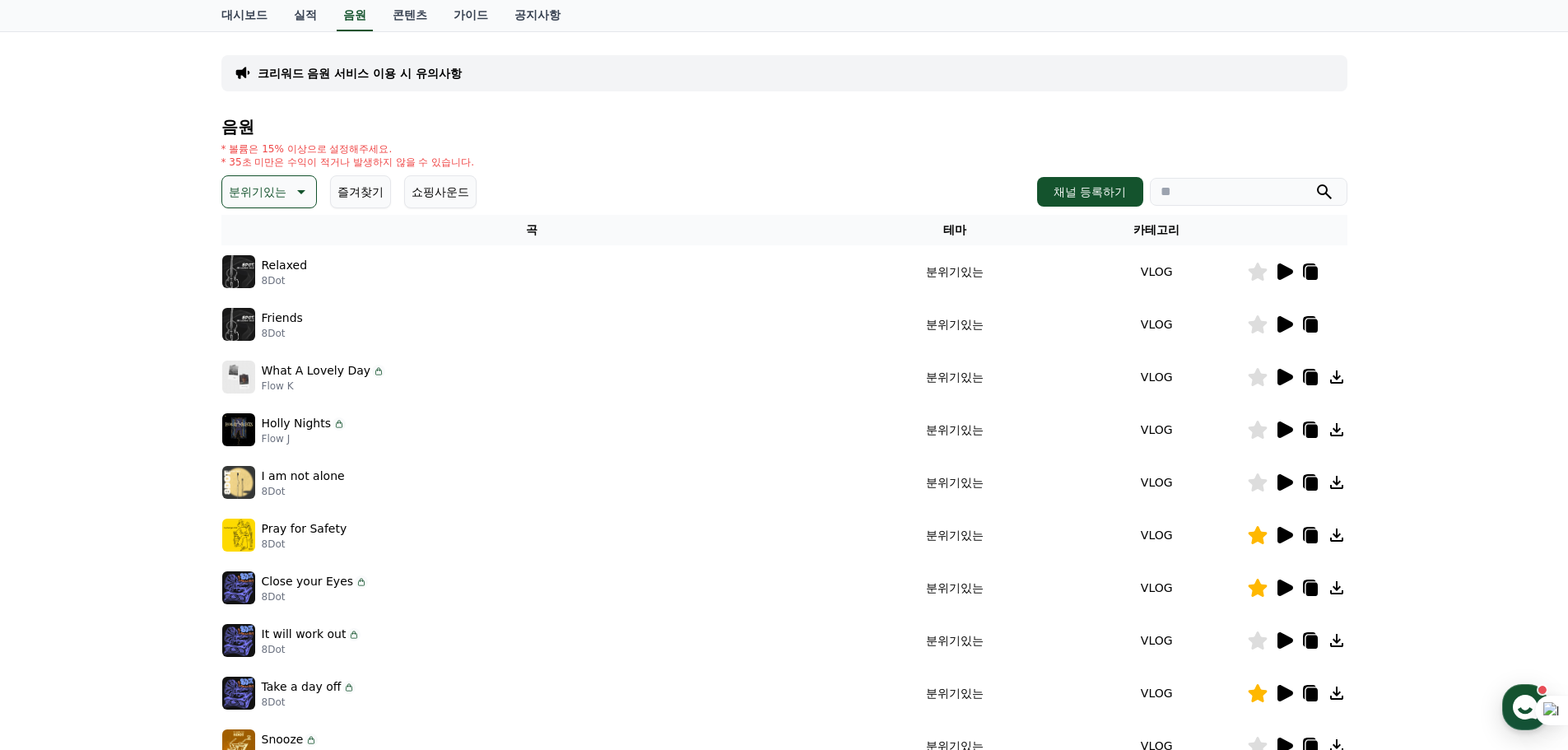
scroll to position [114, 0]
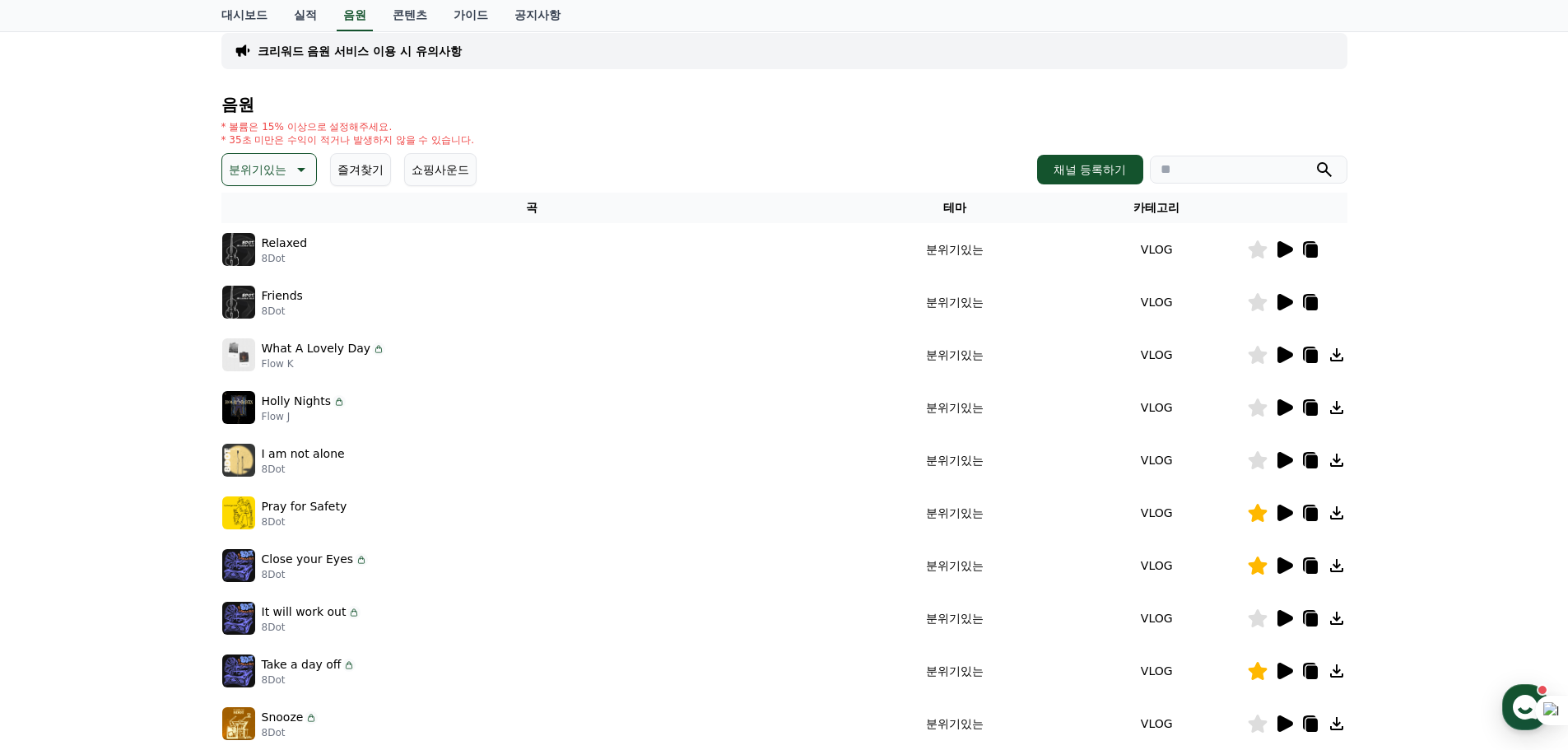
click at [309, 179] on icon at bounding box center [300, 170] width 20 height 20
click at [283, 281] on button "감동적인" at bounding box center [254, 262] width 59 height 36
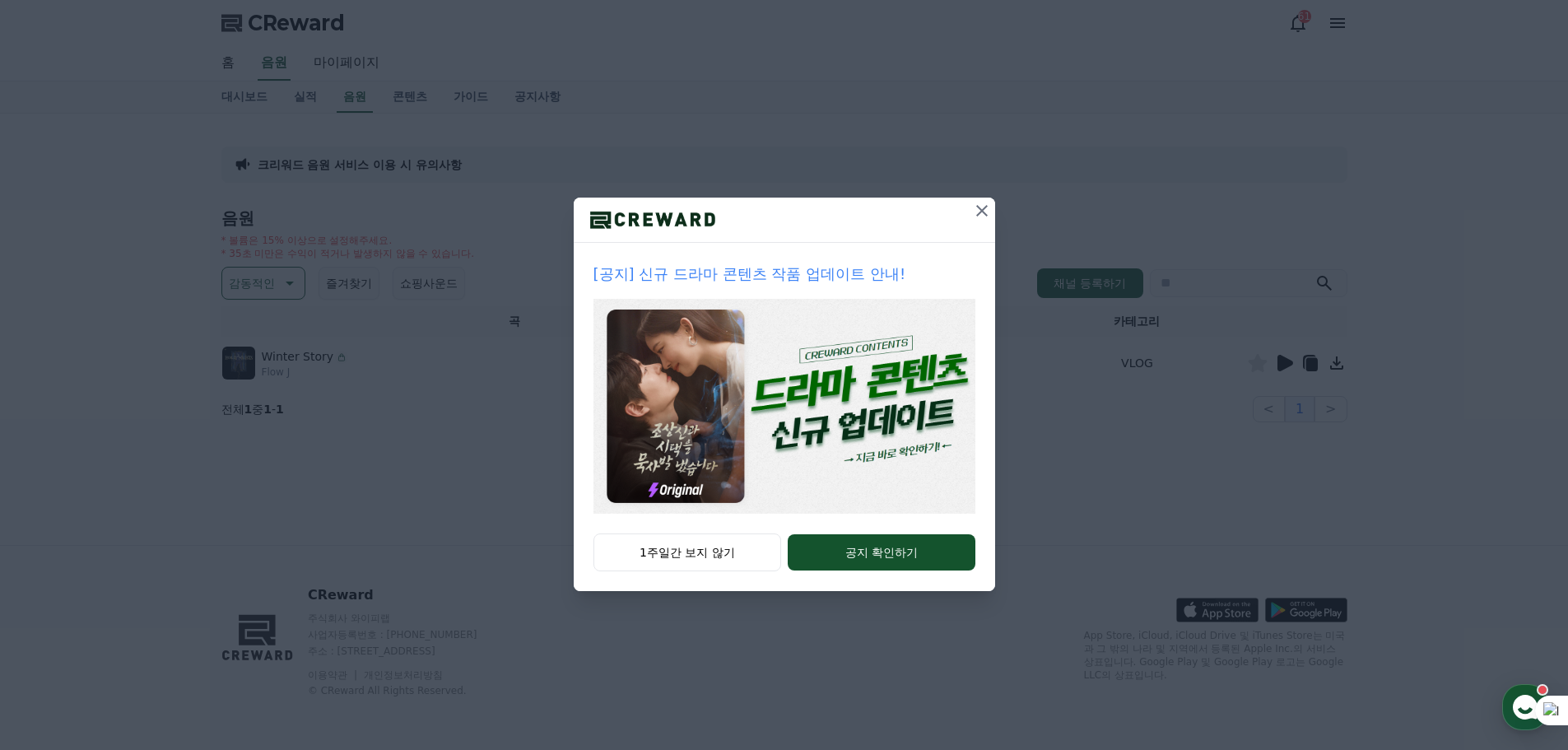
click at [992, 220] on icon at bounding box center [982, 211] width 20 height 20
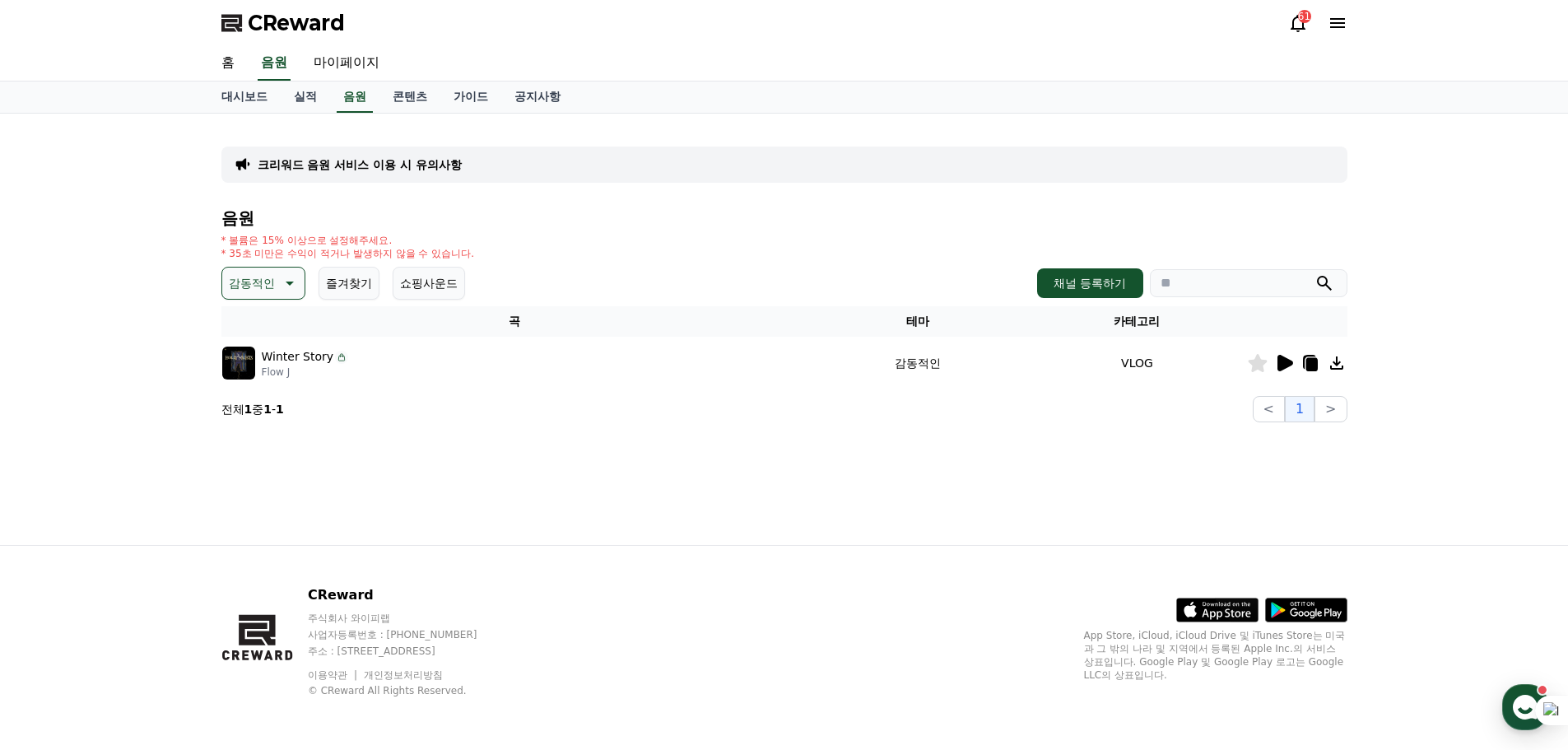
click at [1274, 374] on icon at bounding box center [1284, 363] width 20 height 20
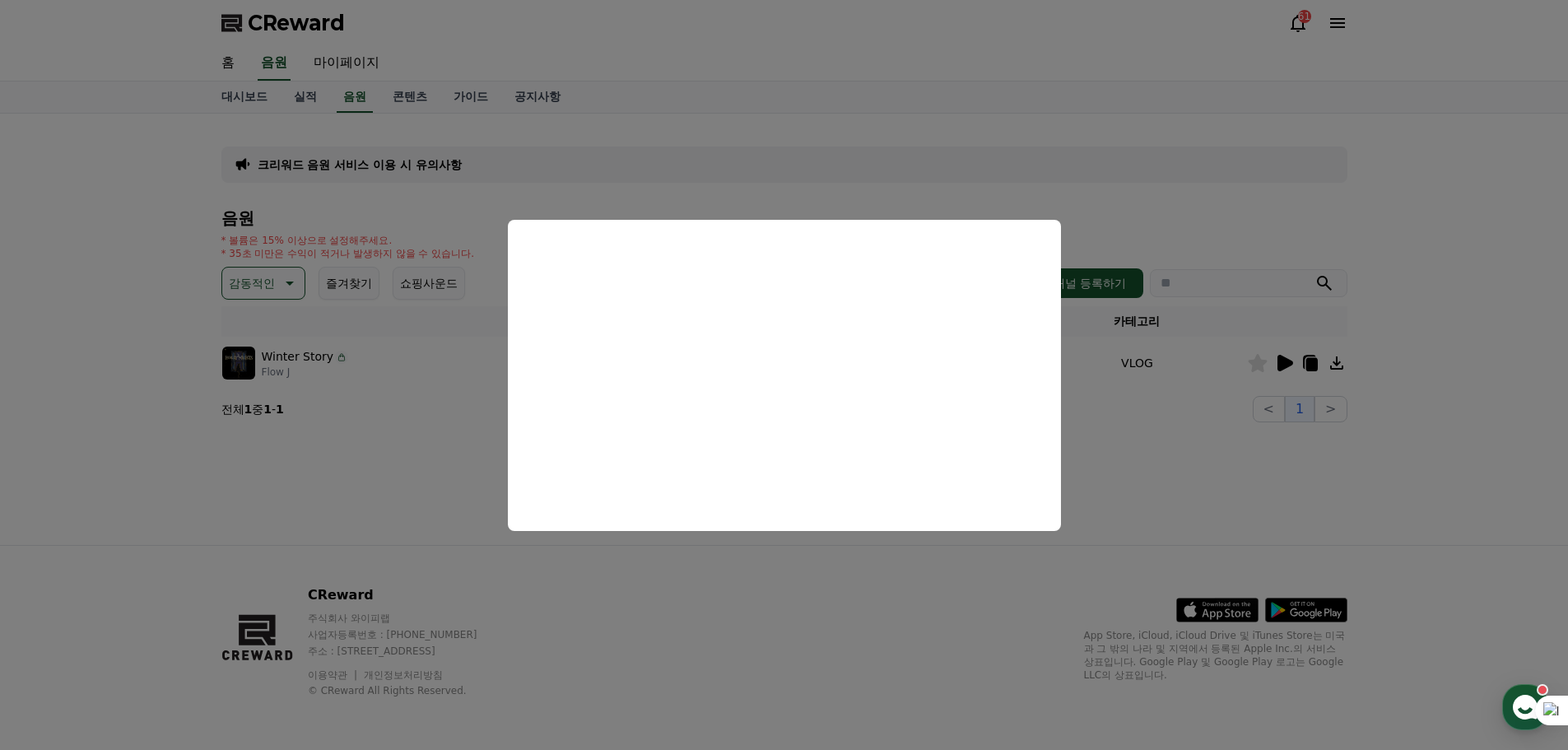
click at [1406, 514] on button "close modal" at bounding box center [784, 375] width 1568 height 750
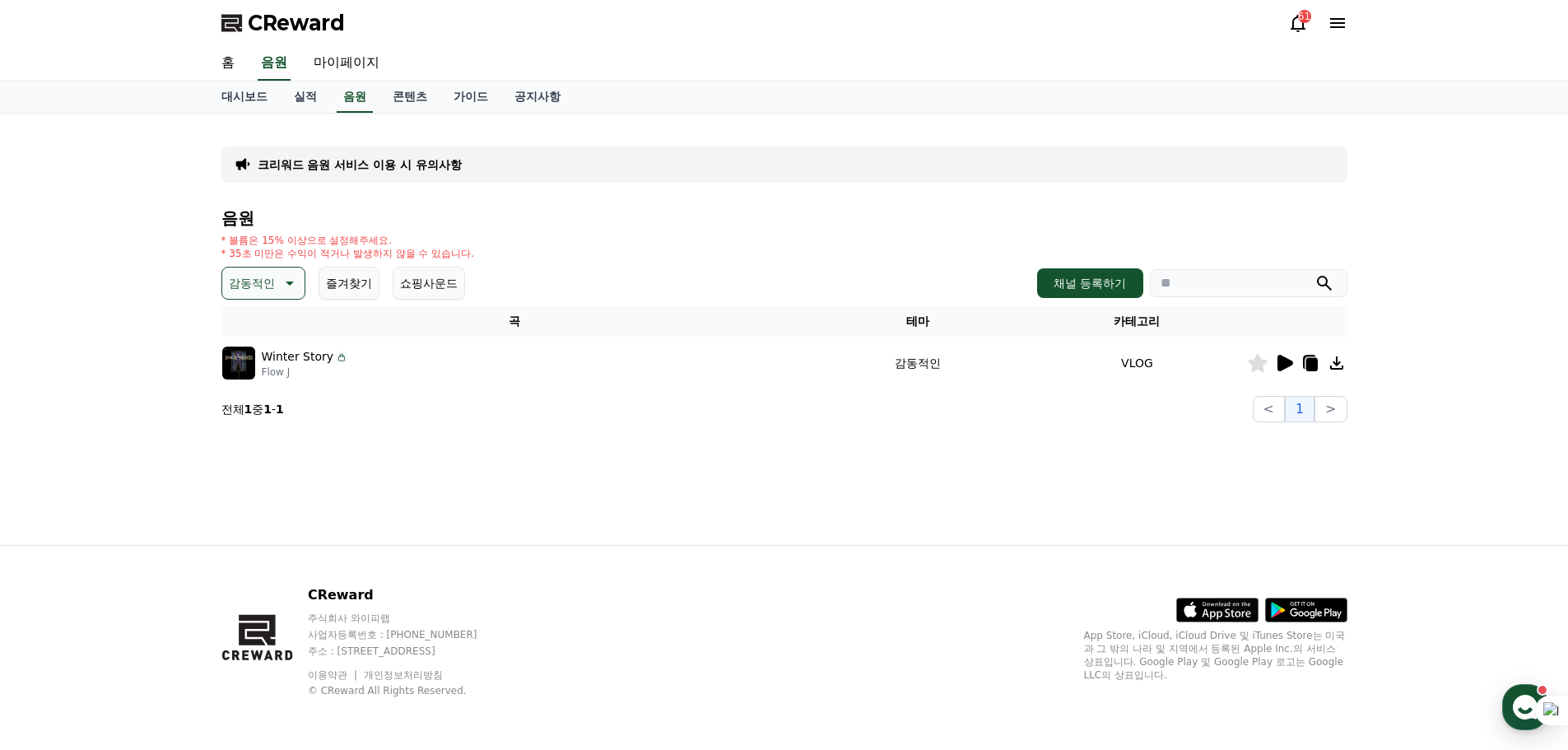
click at [1327, 374] on icon at bounding box center [1336, 363] width 20 height 20
click at [305, 300] on button "감동적인" at bounding box center [263, 284] width 84 height 33
click at [283, 388] on button "환상적인" at bounding box center [254, 370] width 59 height 36
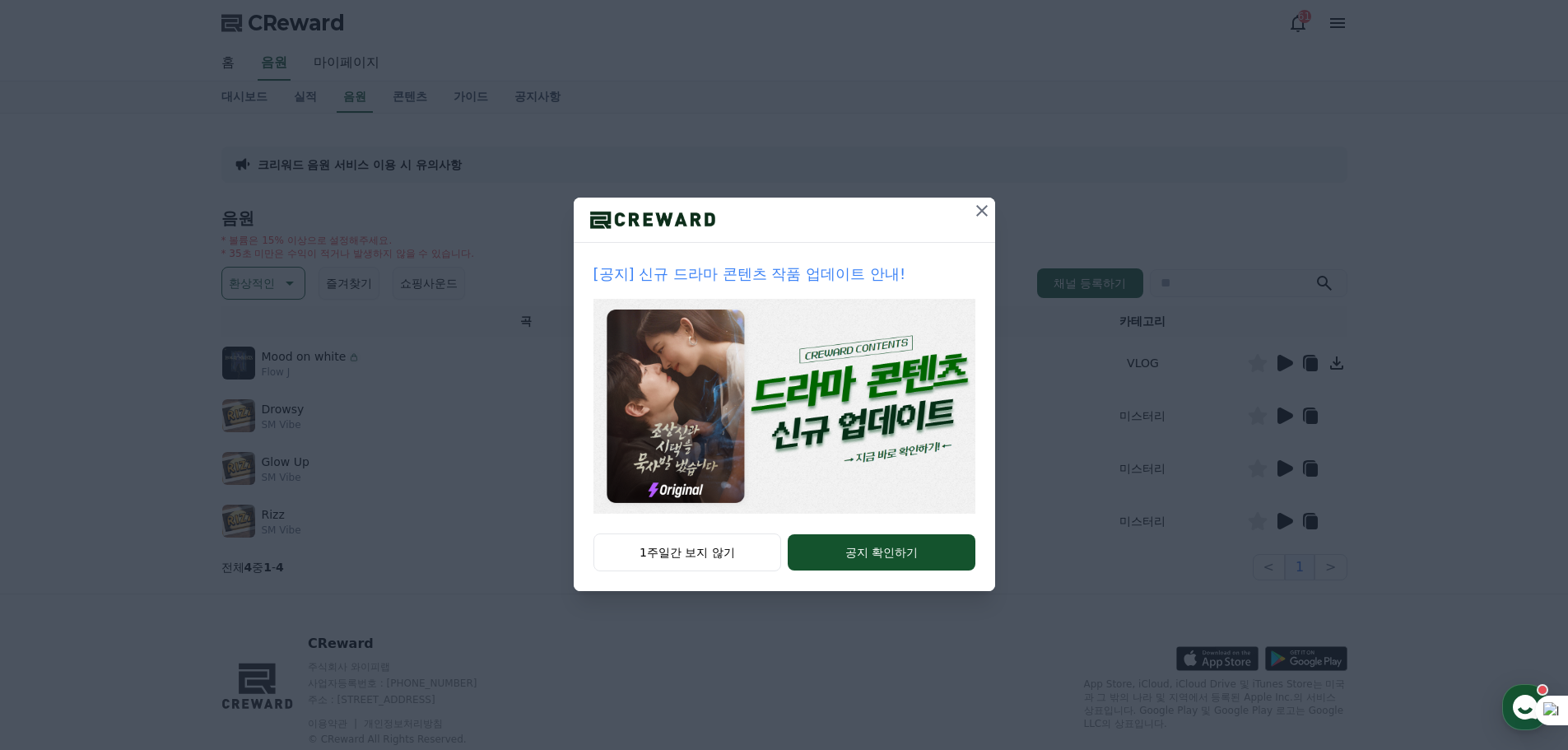
click at [992, 220] on icon at bounding box center [982, 211] width 20 height 20
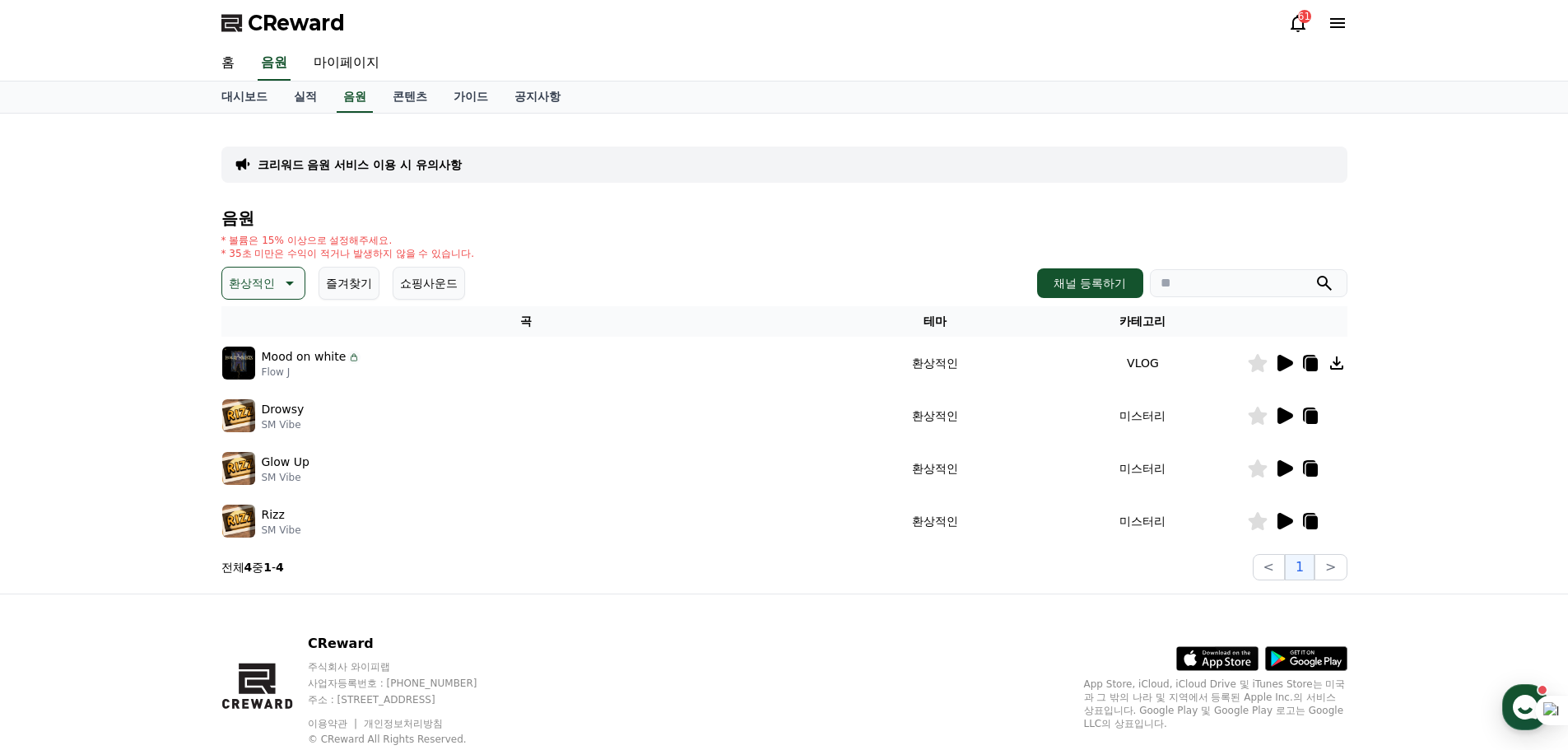
click at [1278, 372] on icon at bounding box center [1286, 363] width 15 height 16
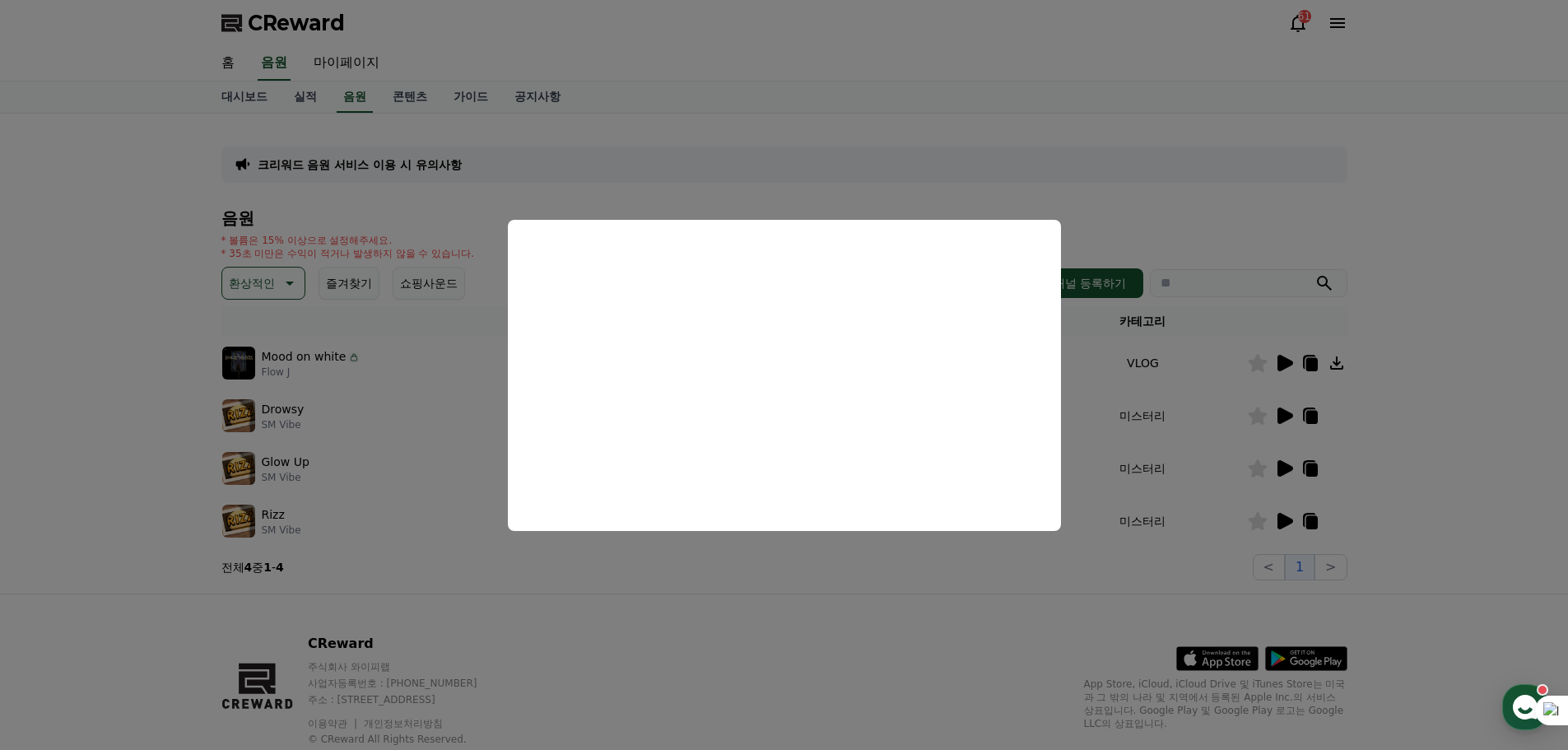
click at [1361, 650] on button "close modal" at bounding box center [784, 375] width 1568 height 750
click at [1331, 370] on icon at bounding box center [1337, 363] width 13 height 13
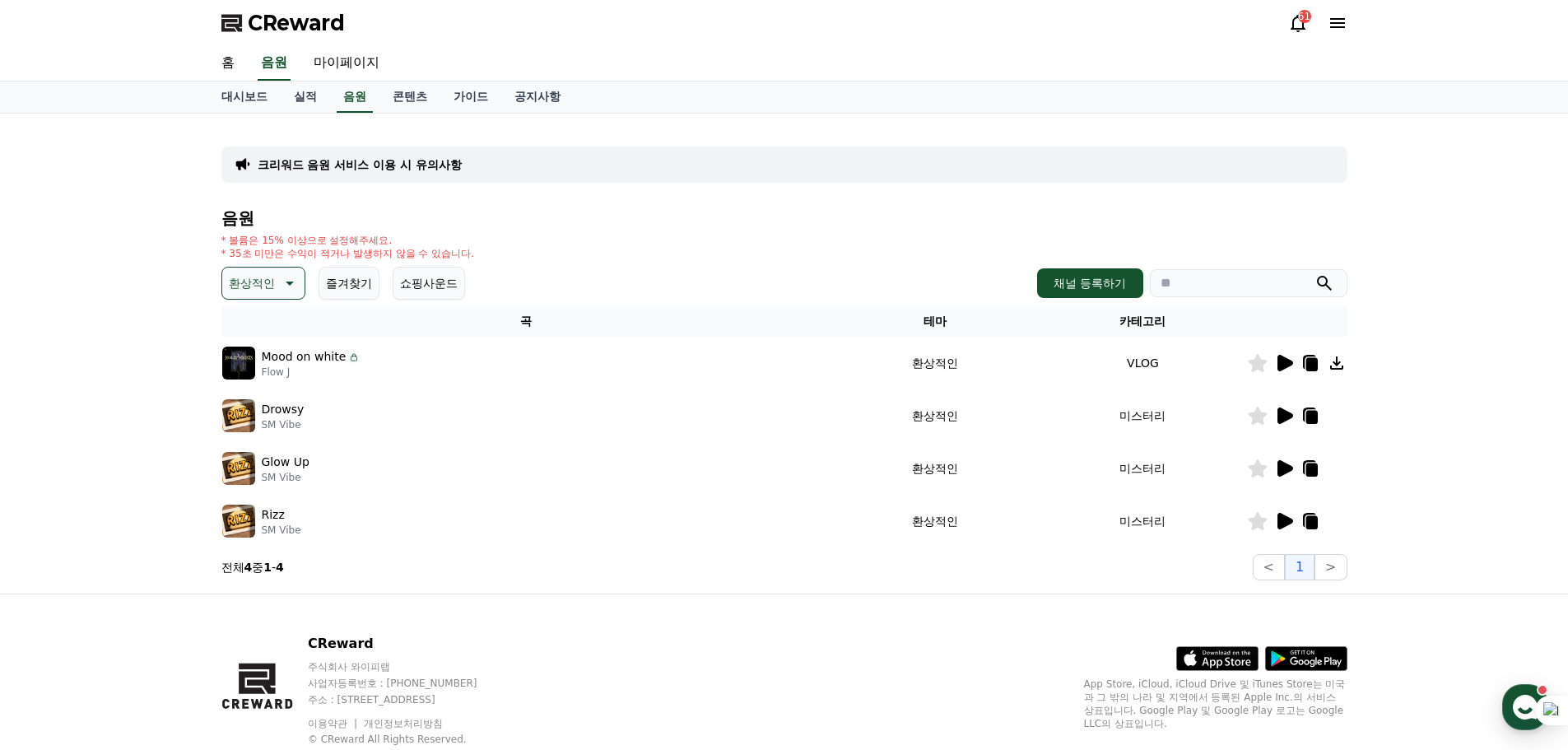
drag, startPoint x: 1427, startPoint y: 431, endPoint x: 1411, endPoint y: 431, distance: 16.0
click at [1427, 431] on div "크리워드 음원 서비스 이용 시 유의사항 음원 * 볼륨은 15% 이상으로 설정해주세요. * 35초 미만은 수익이 적거나 발생하지 않을 수 있습니…" at bounding box center [784, 353] width 1568 height 480
